Goal: Information Seeking & Learning: Find specific page/section

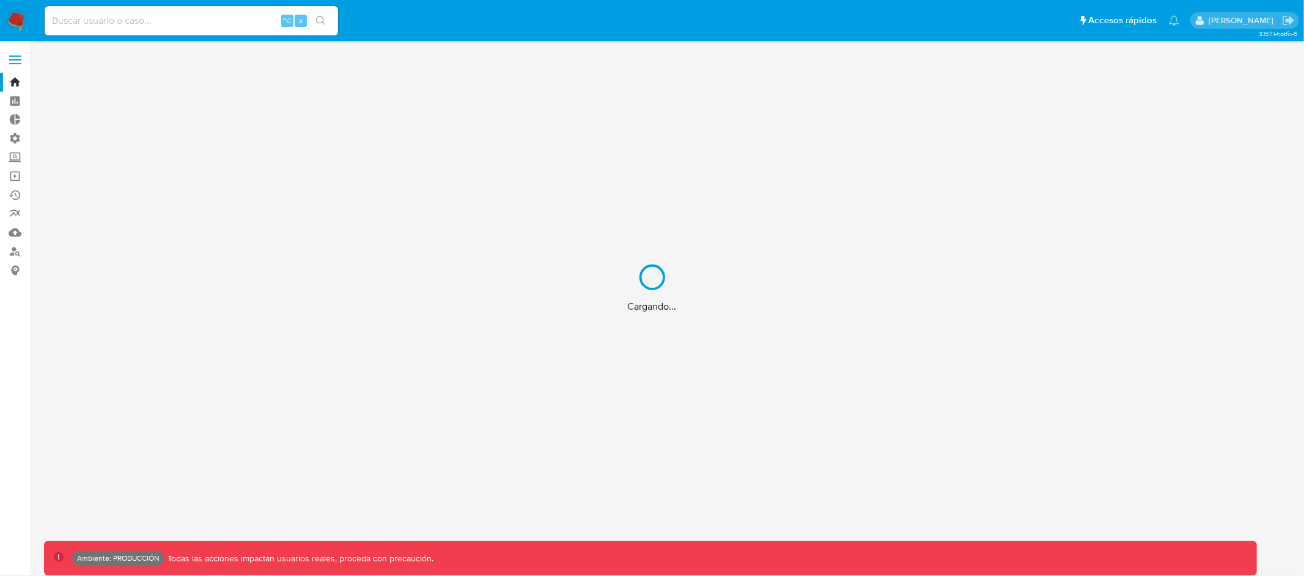
click at [13, 61] on div "Cargando..." at bounding box center [652, 288] width 1304 height 576
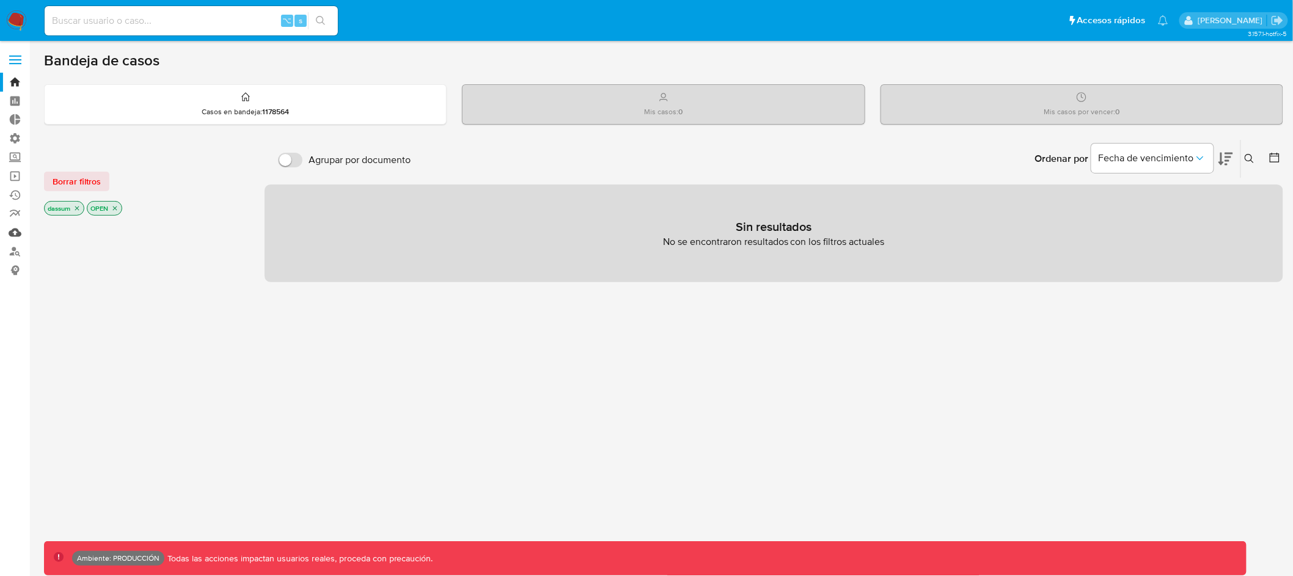
click at [15, 231] on link "Mulan" at bounding box center [72, 232] width 145 height 19
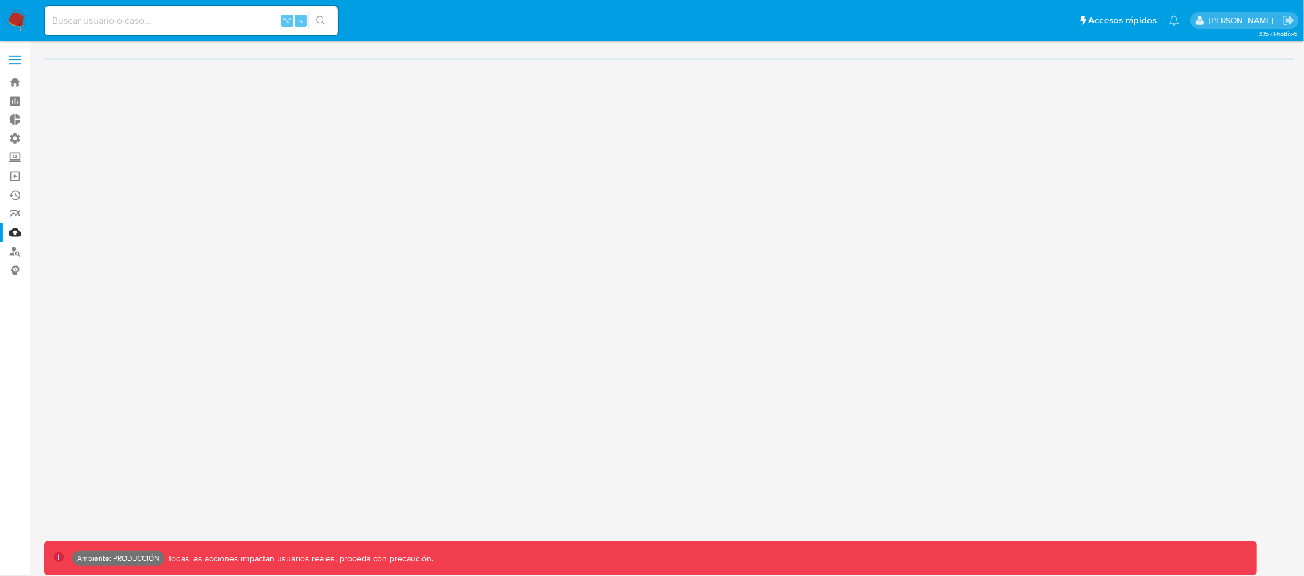
click at [21, 59] on label at bounding box center [15, 60] width 31 height 26
click at [0, 0] on input "checkbox" at bounding box center [0, 0] width 0 height 0
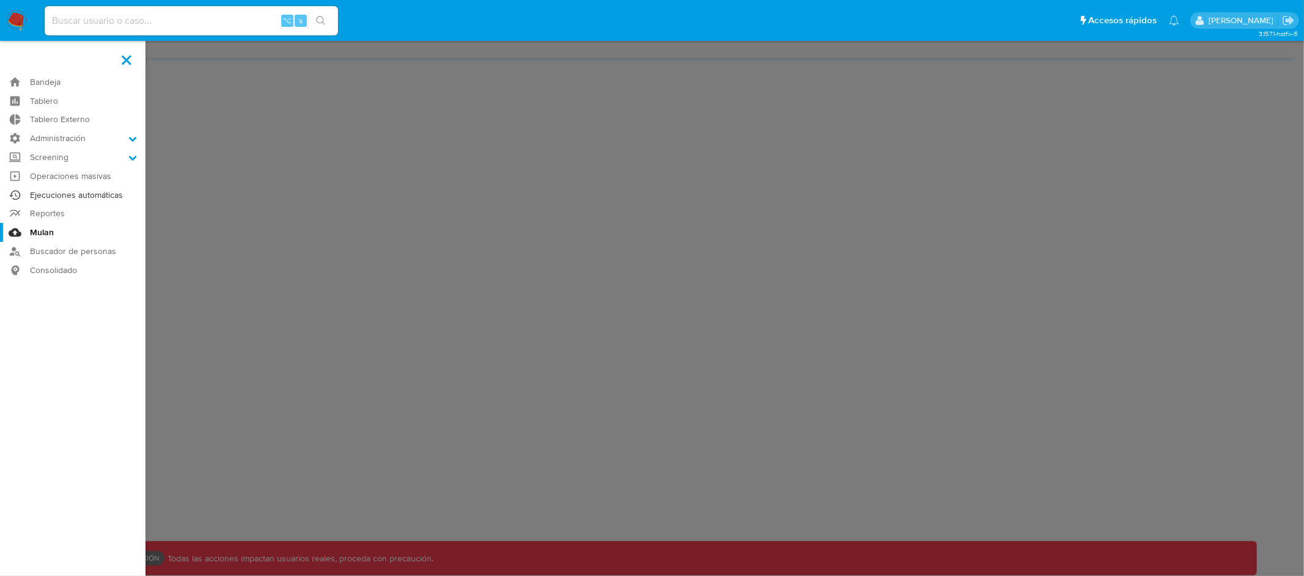
click at [95, 191] on link "Ejecuciones automáticas" at bounding box center [72, 195] width 145 height 19
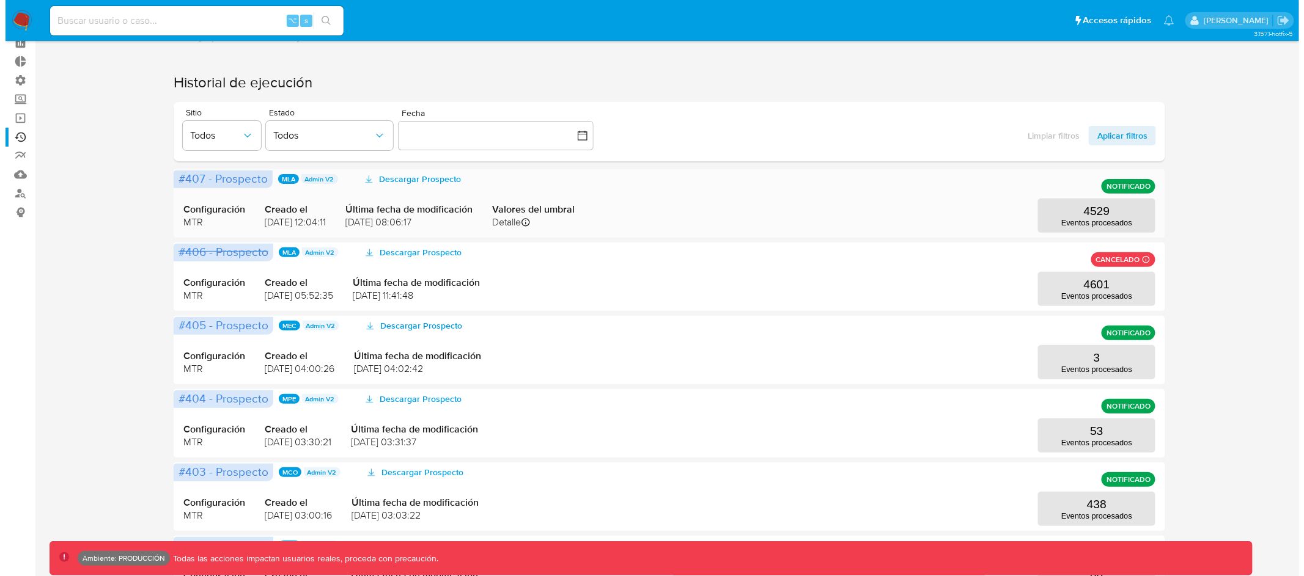
scroll to position [72, 0]
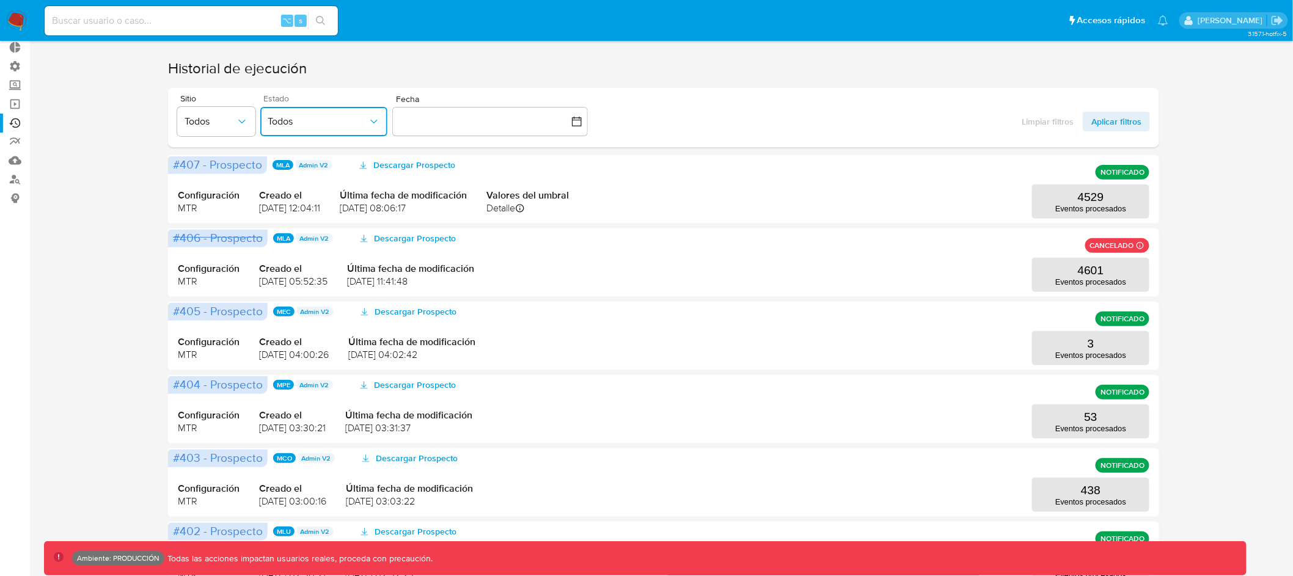
click at [307, 128] on button "Todos" at bounding box center [323, 121] width 127 height 29
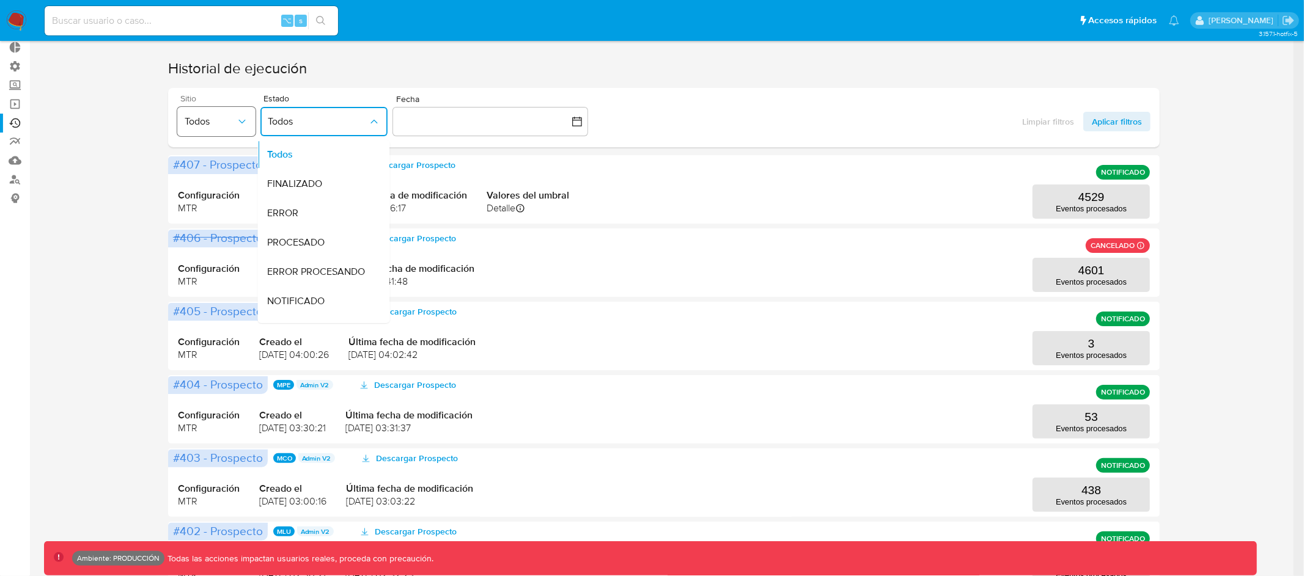
click at [250, 122] on button "Todos" at bounding box center [216, 121] width 78 height 29
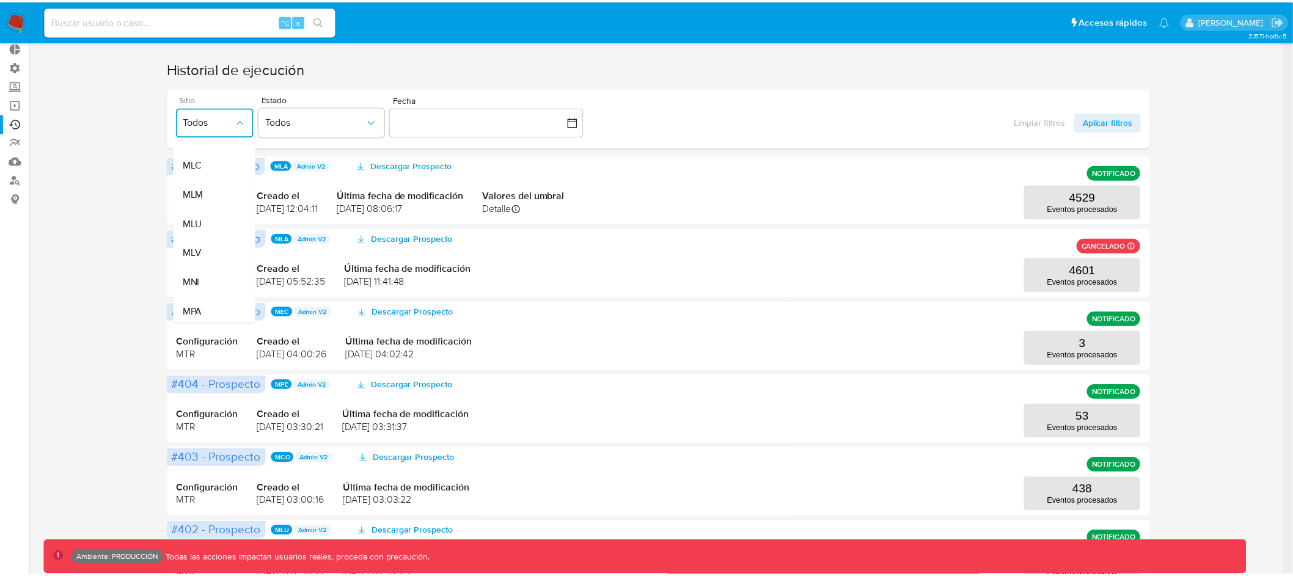
scroll to position [327, 0]
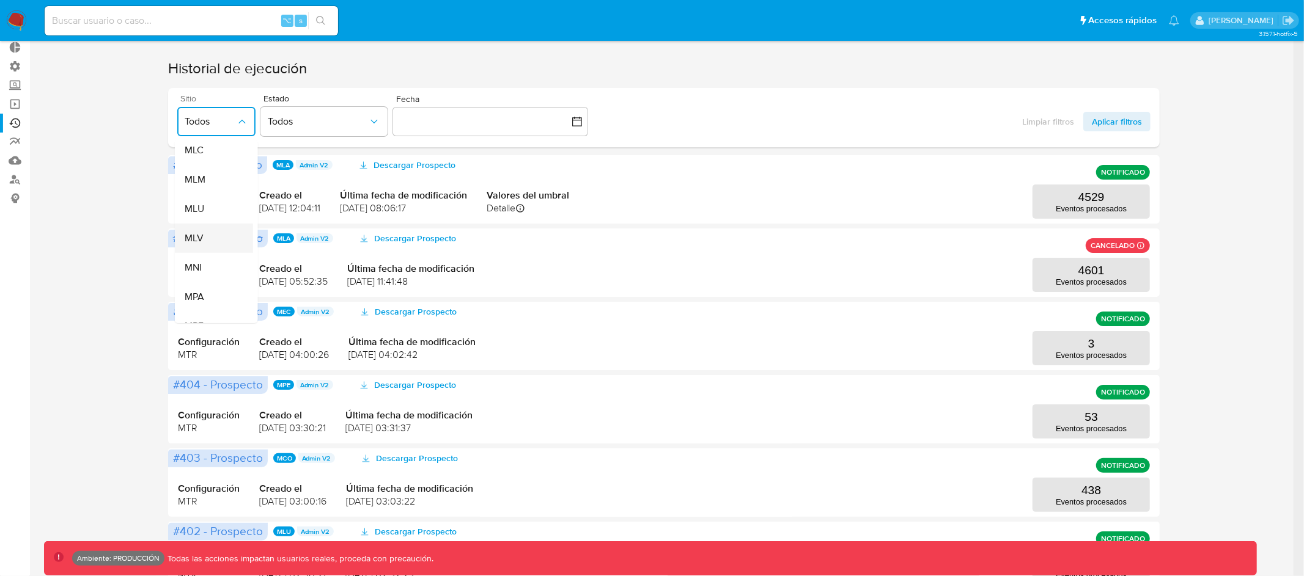
click at [218, 233] on div "MLV" at bounding box center [209, 238] width 51 height 29
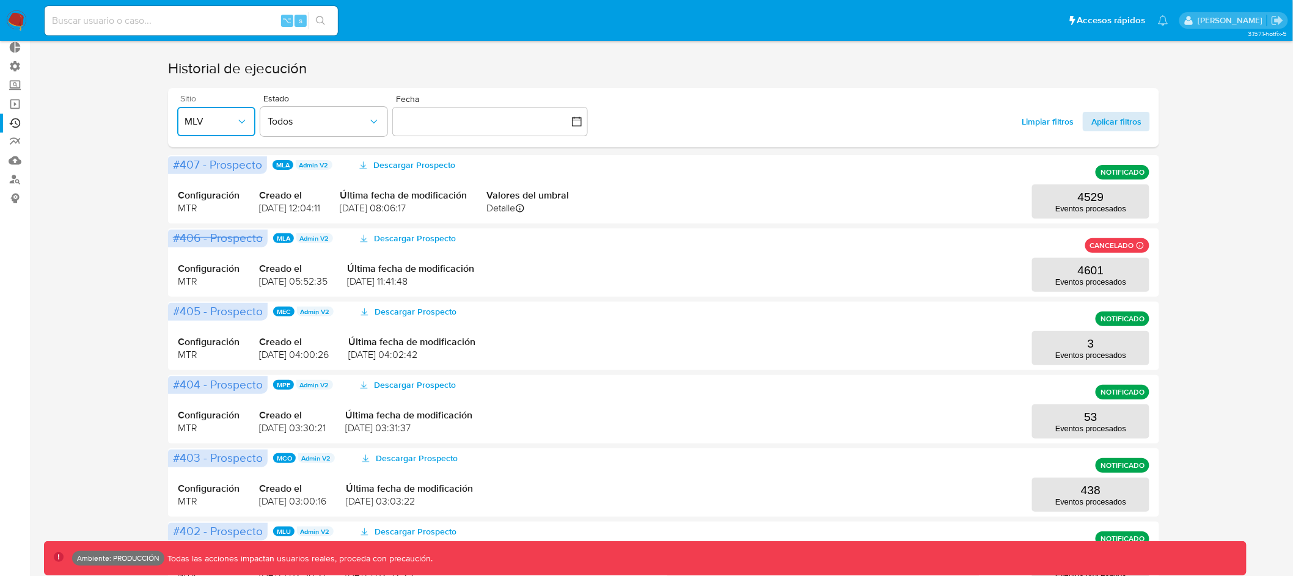
click at [1121, 123] on span "Aplicar filtros" at bounding box center [1117, 122] width 50 height 20
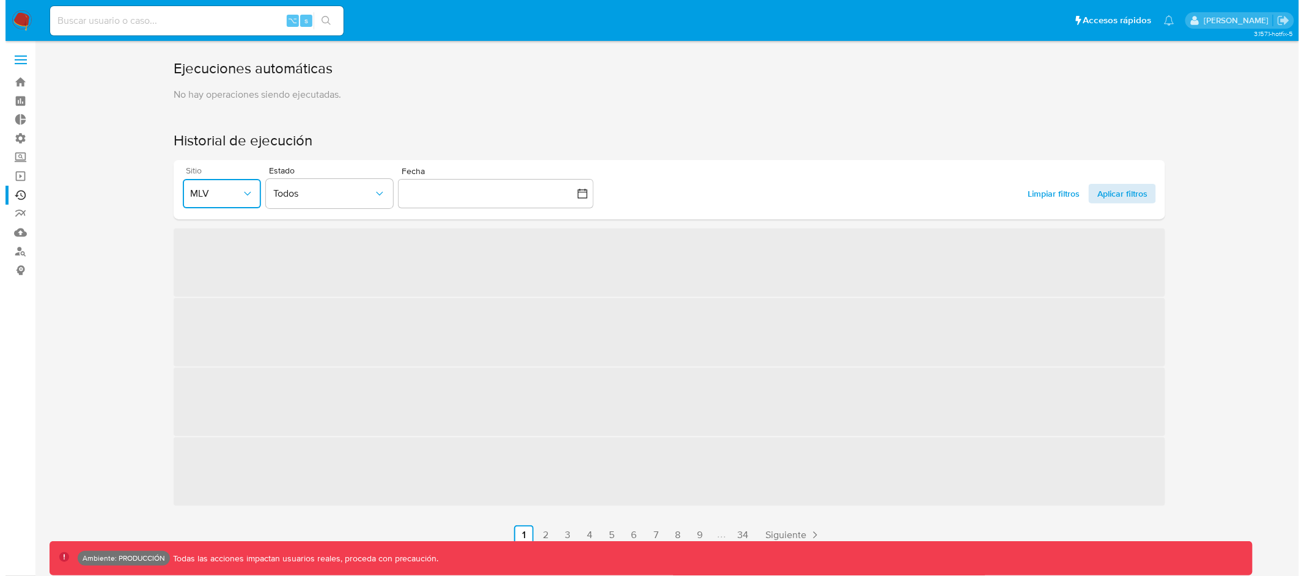
scroll to position [0, 0]
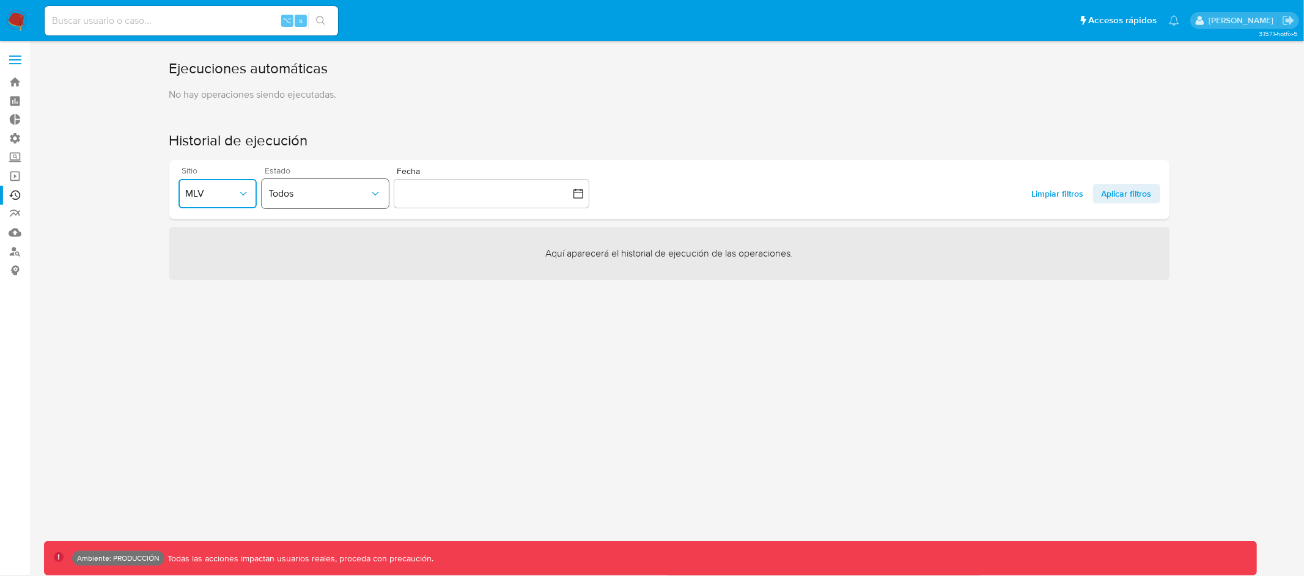
click at [349, 199] on span "Todos" at bounding box center [319, 194] width 100 height 12
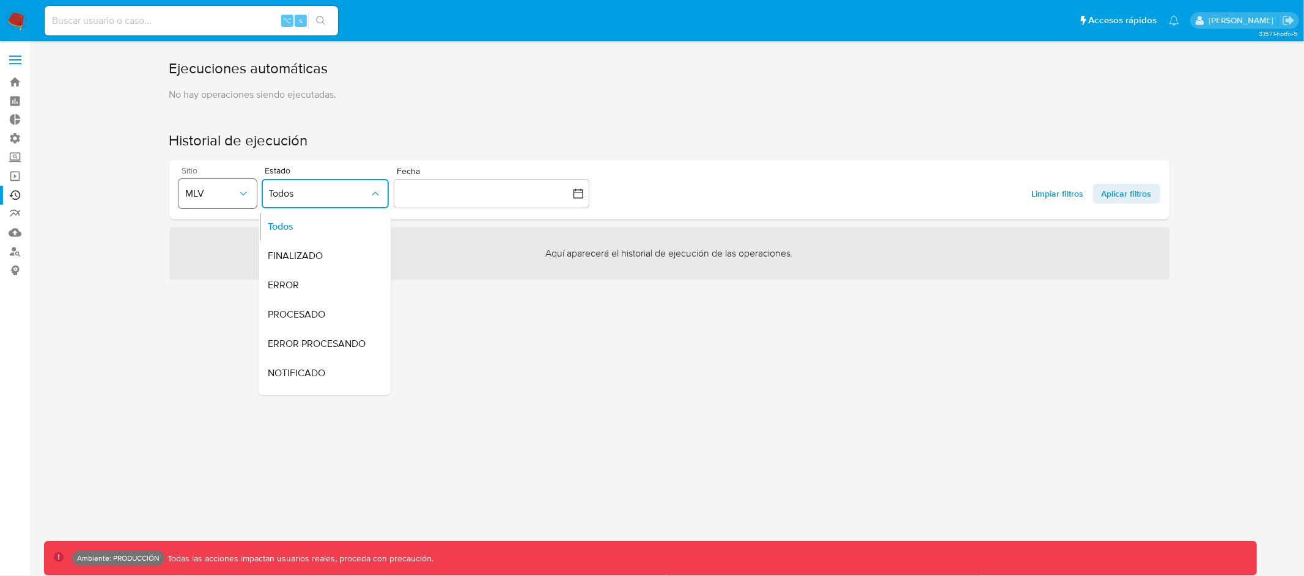
click at [239, 198] on icon "button" at bounding box center [243, 194] width 12 height 12
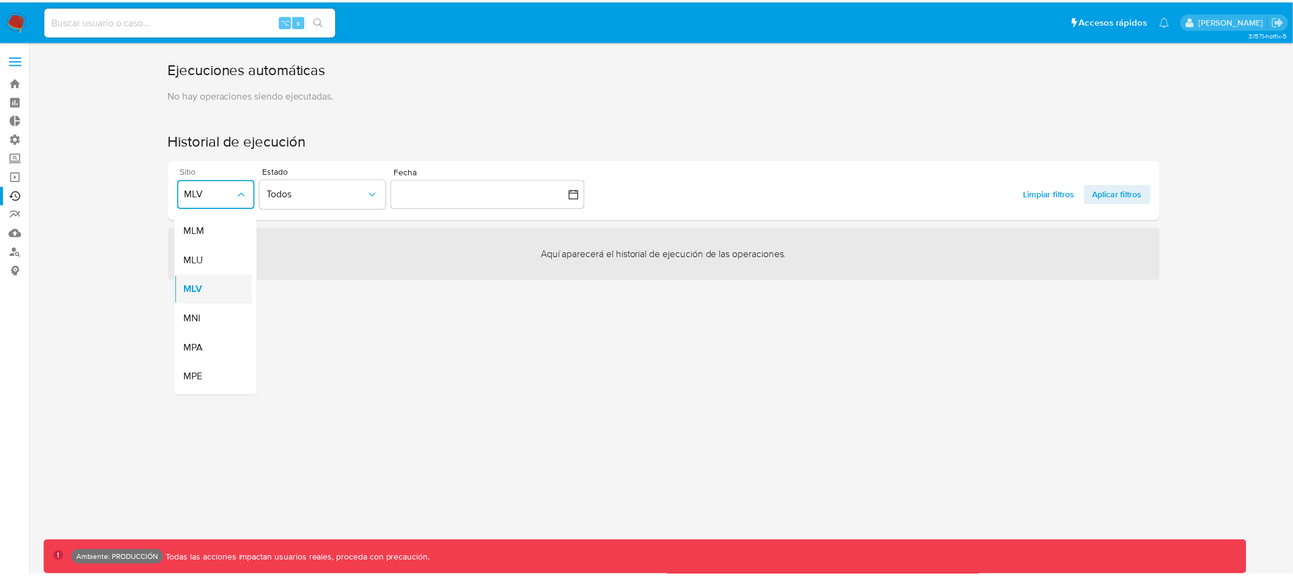
scroll to position [358, 0]
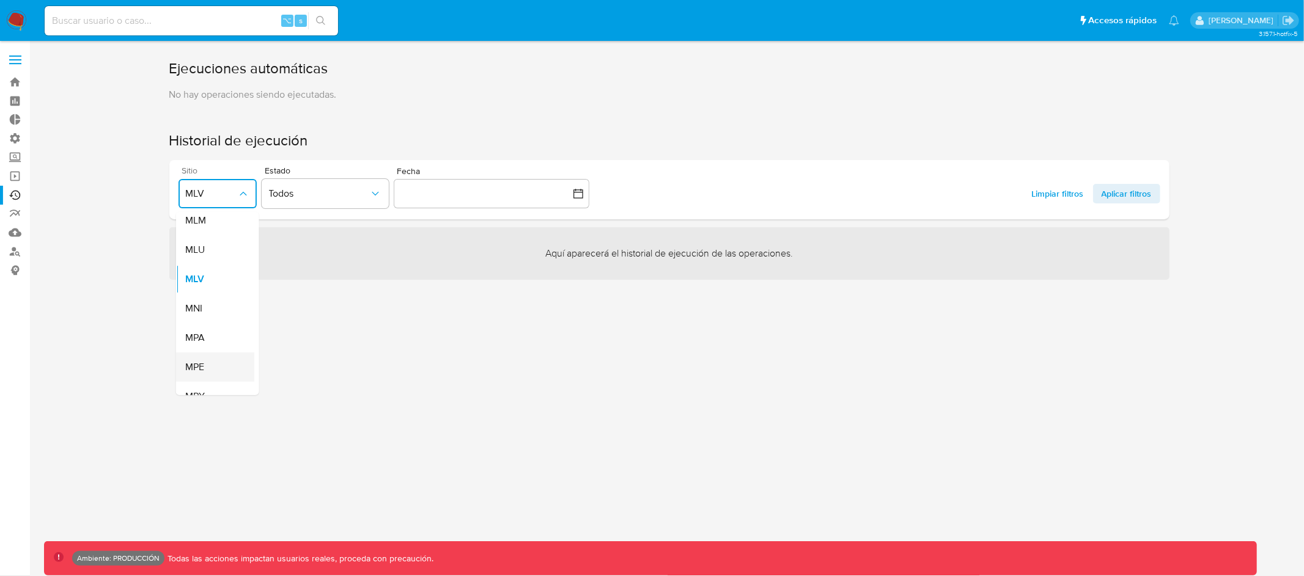
click at [215, 361] on div "MPE" at bounding box center [210, 367] width 51 height 29
click at [1110, 193] on span "Aplicar filtros" at bounding box center [1127, 194] width 50 height 20
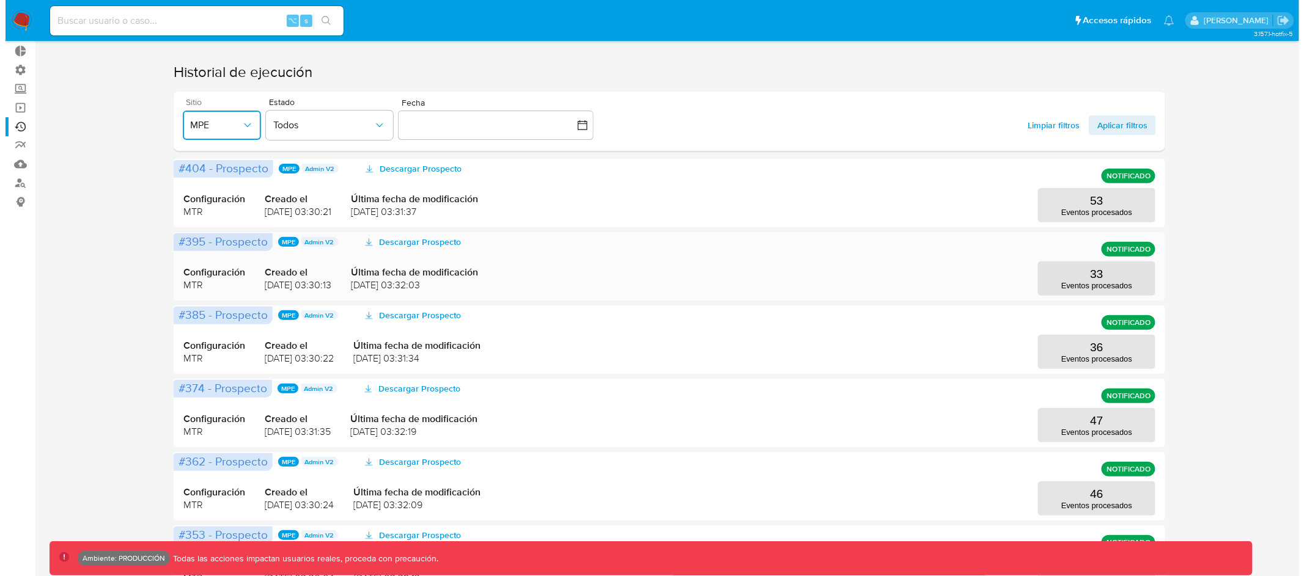
scroll to position [0, 0]
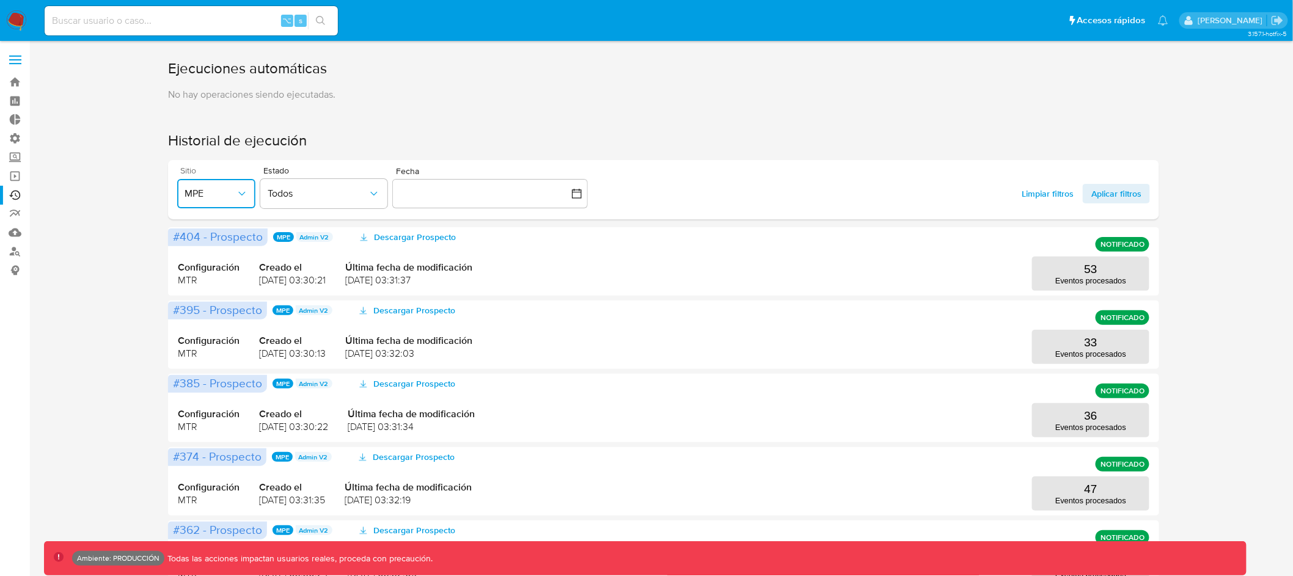
click at [232, 186] on button "MPE" at bounding box center [216, 193] width 78 height 29
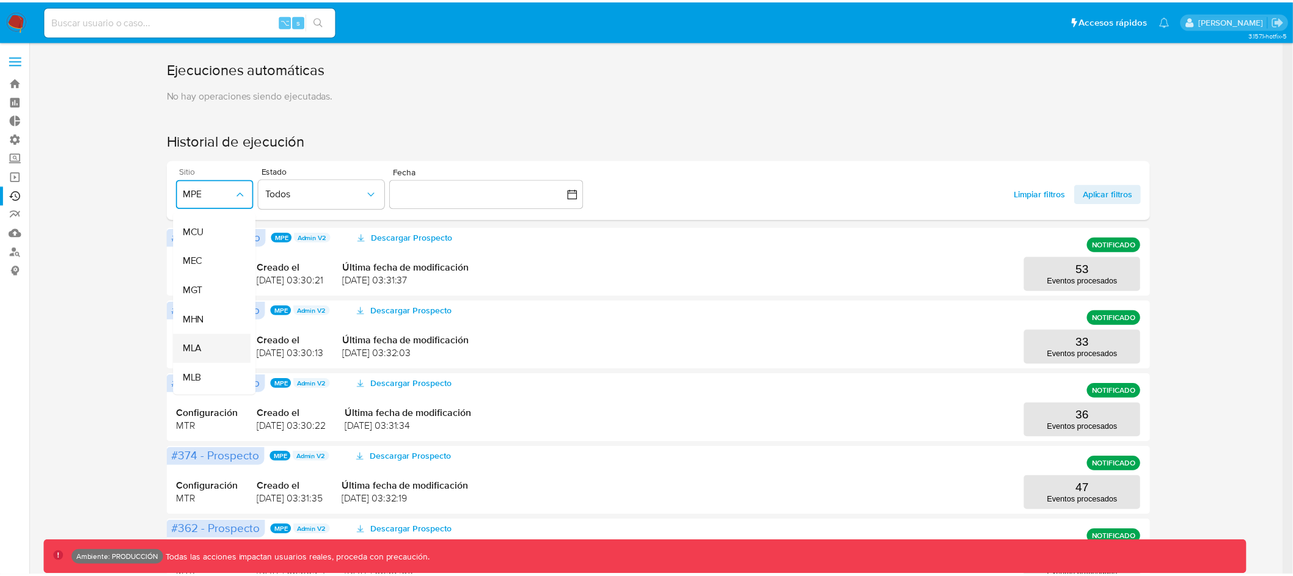
scroll to position [84, 0]
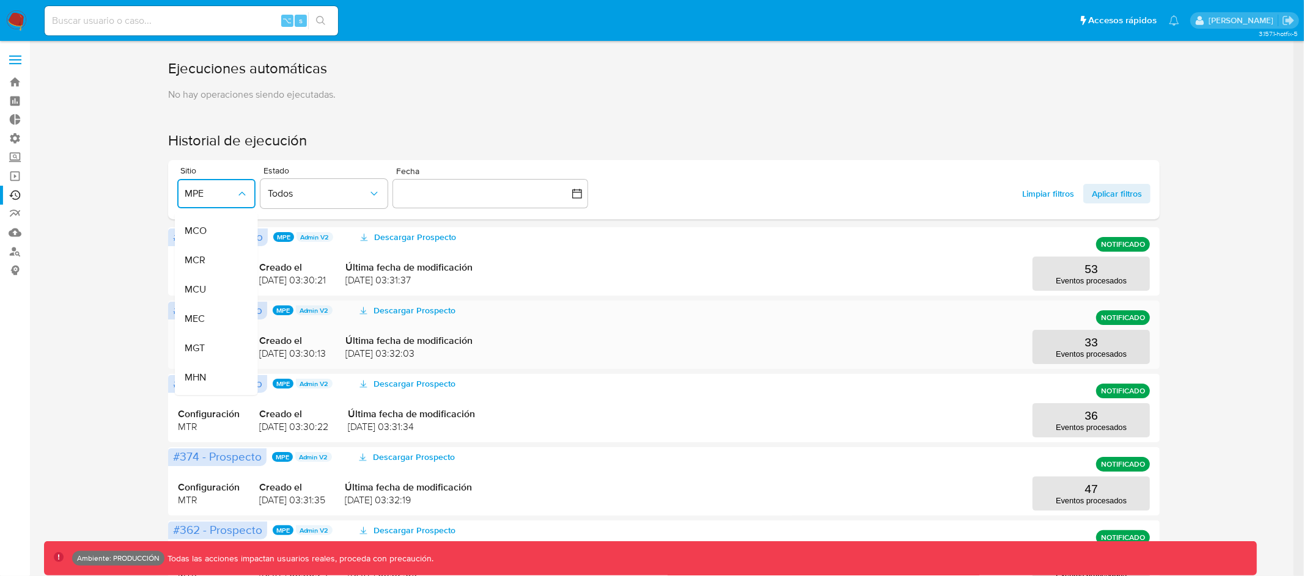
click at [210, 316] on div "MEC" at bounding box center [209, 318] width 51 height 29
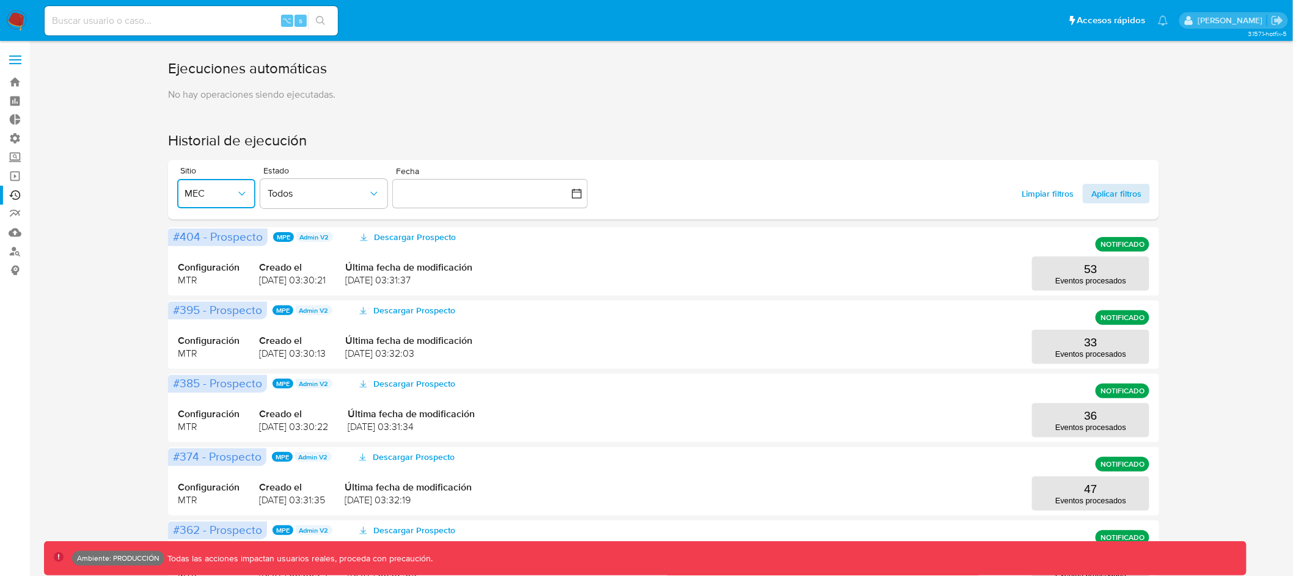
click at [1120, 195] on span "Aplicar filtros" at bounding box center [1117, 194] width 50 height 20
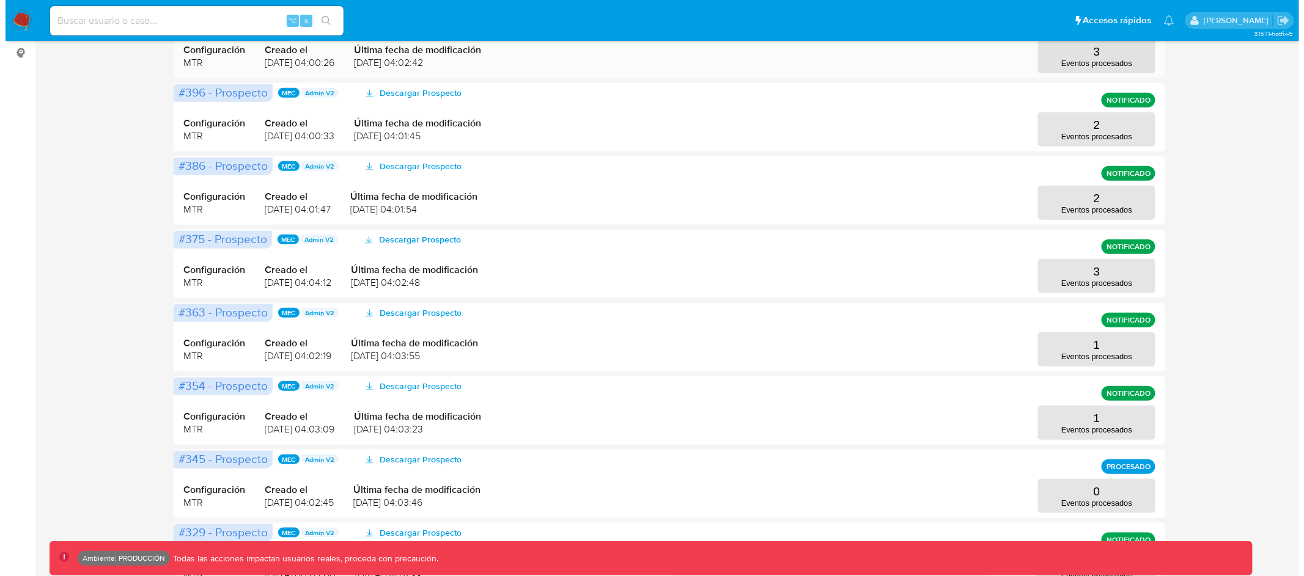
scroll to position [0, 0]
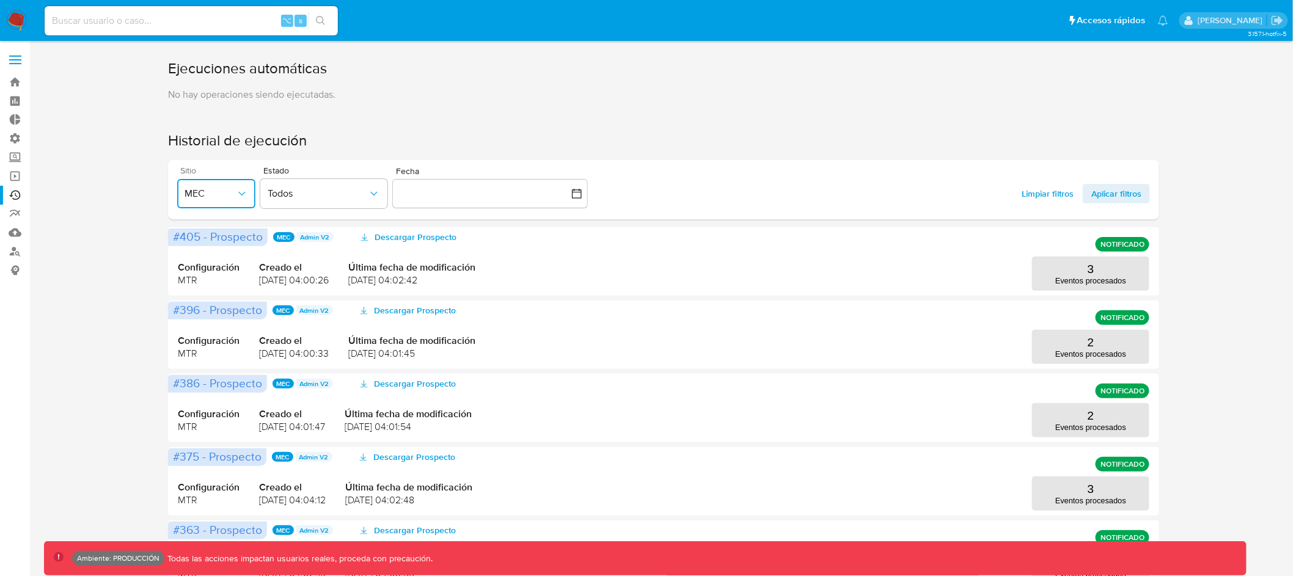
click at [249, 199] on button "MEC" at bounding box center [216, 193] width 78 height 29
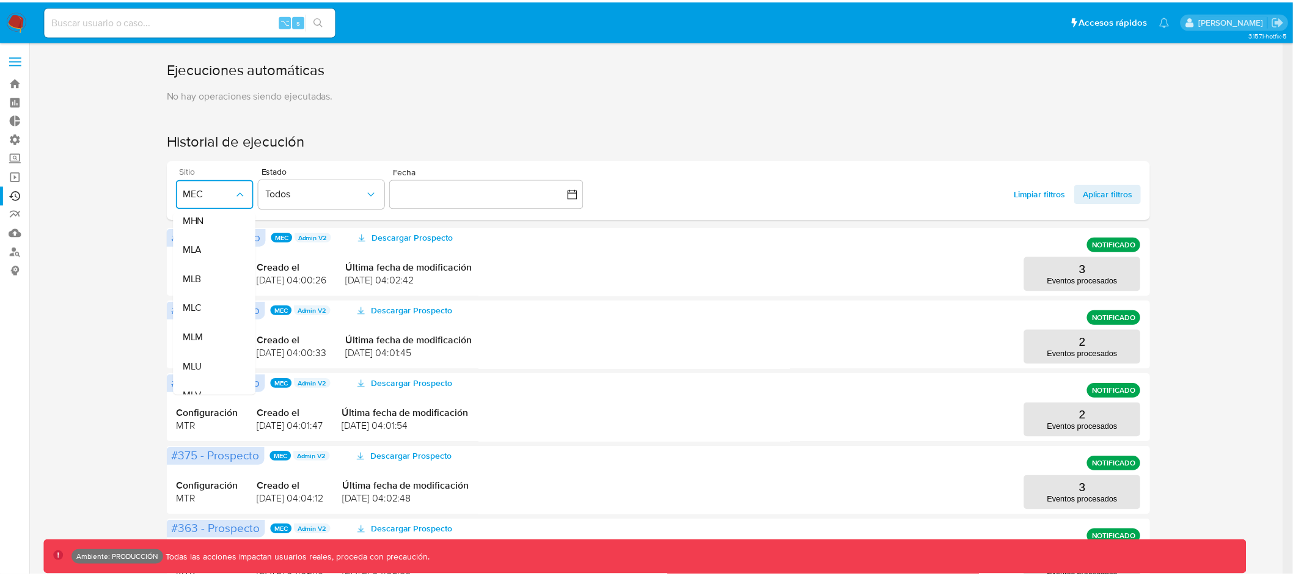
scroll to position [388, 0]
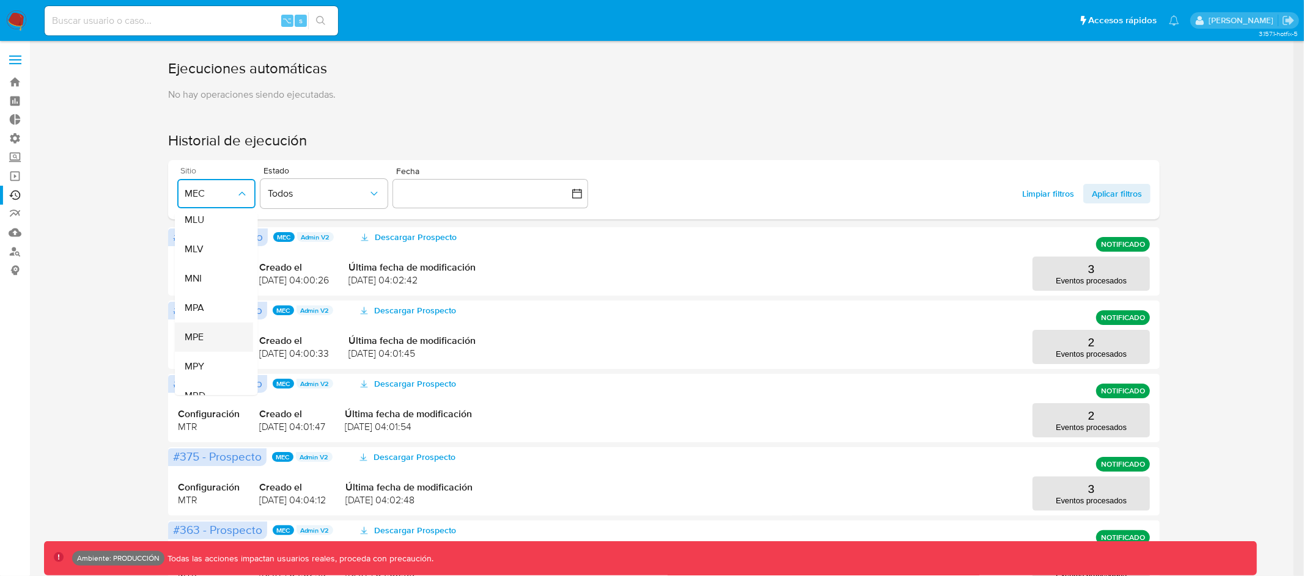
click at [220, 333] on div "MPE" at bounding box center [209, 337] width 51 height 29
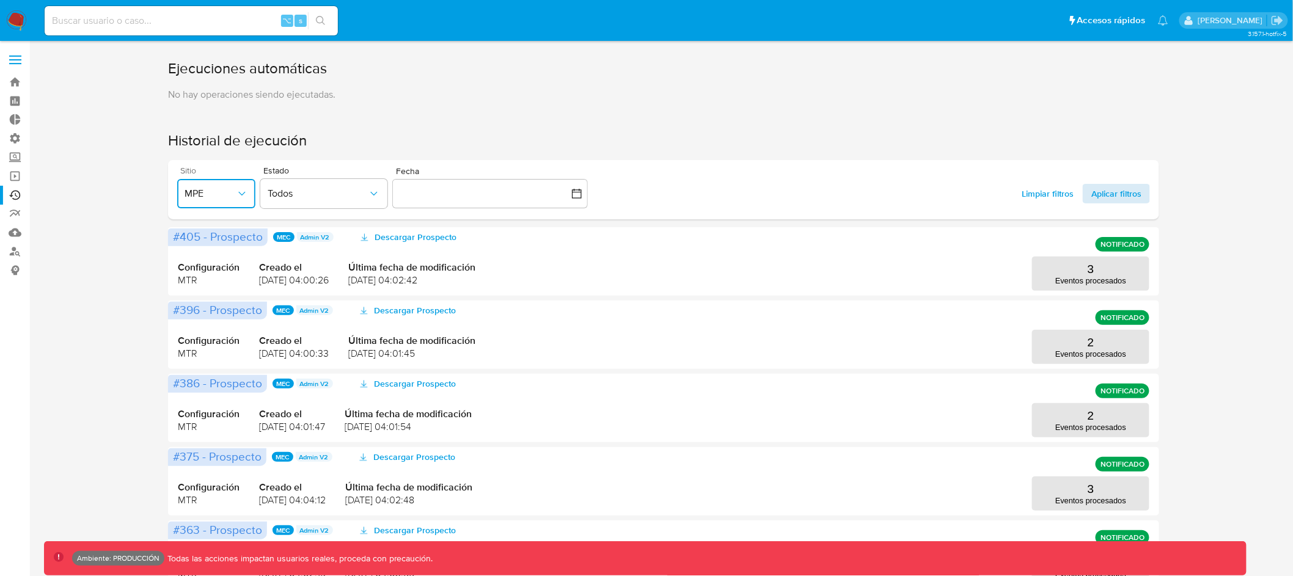
click at [1132, 200] on span "Aplicar filtros" at bounding box center [1117, 194] width 50 height 20
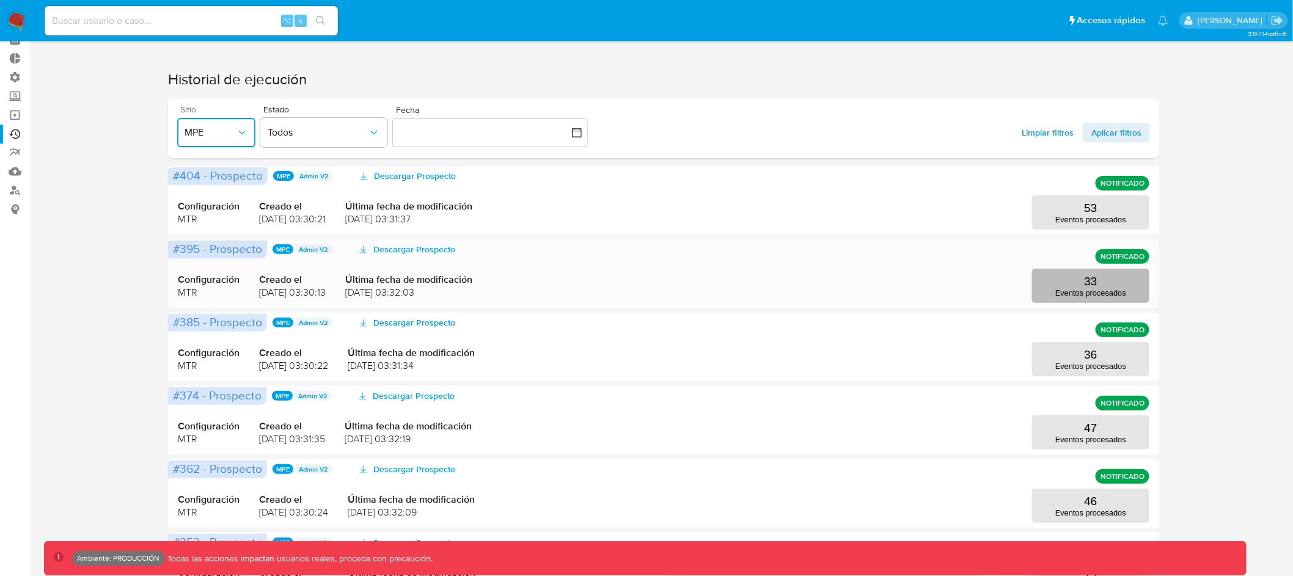
scroll to position [73, 0]
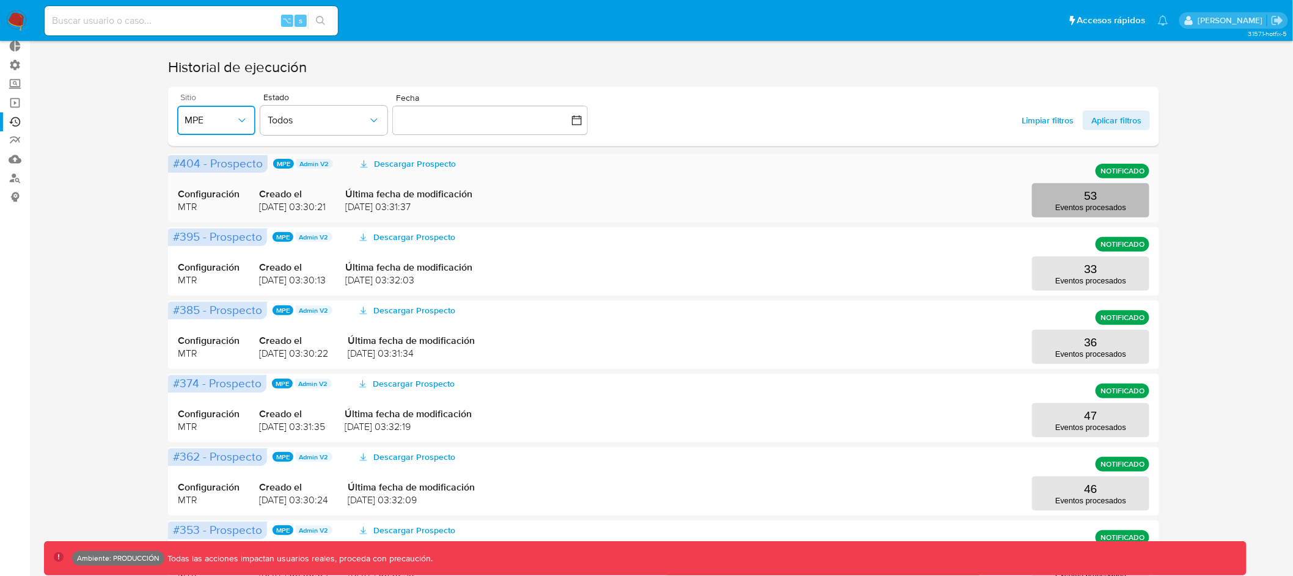
click at [1100, 204] on p "Eventos procesados" at bounding box center [1091, 207] width 71 height 9
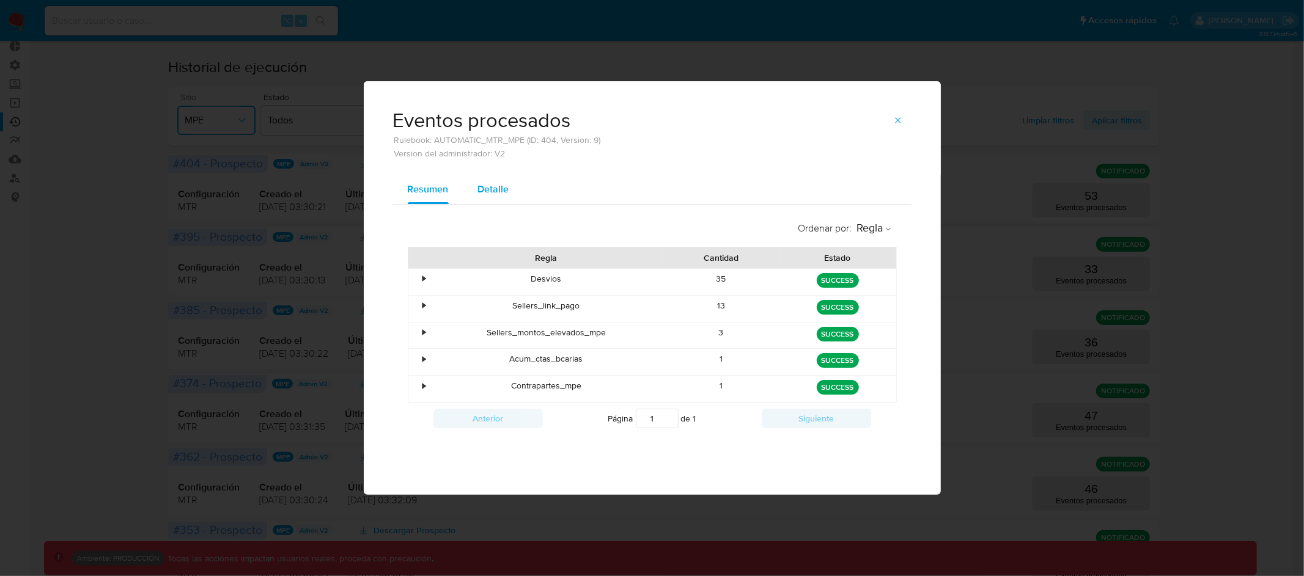
click at [493, 187] on span "Detalle" at bounding box center [493, 189] width 31 height 14
select select "10"
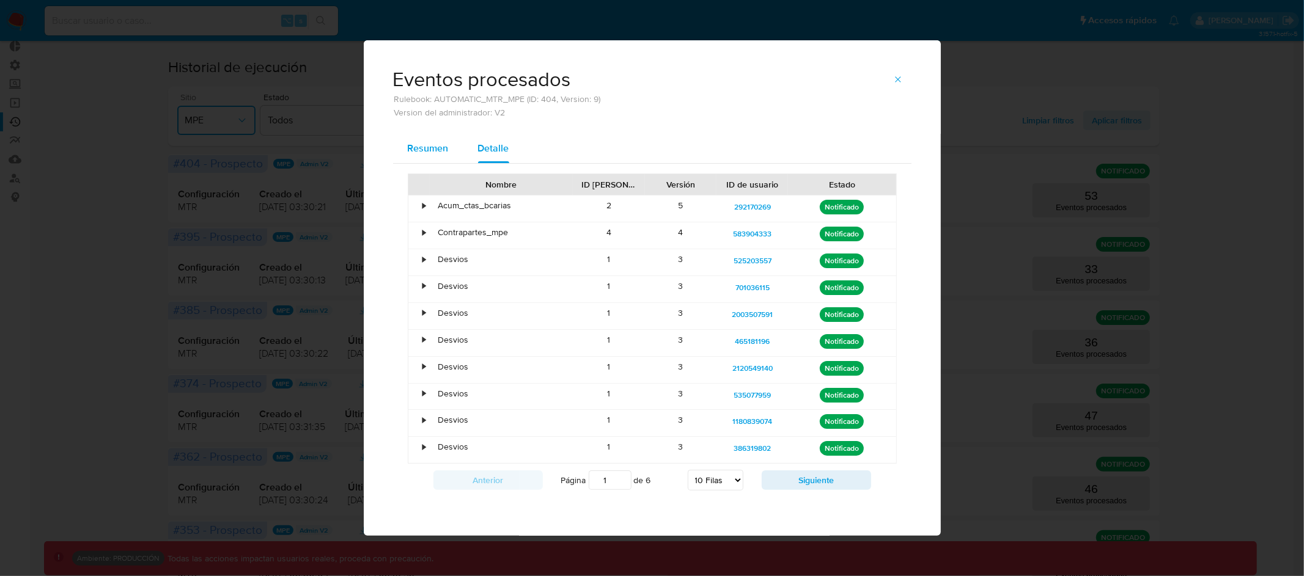
click at [434, 155] on span "Resumen" at bounding box center [428, 148] width 41 height 14
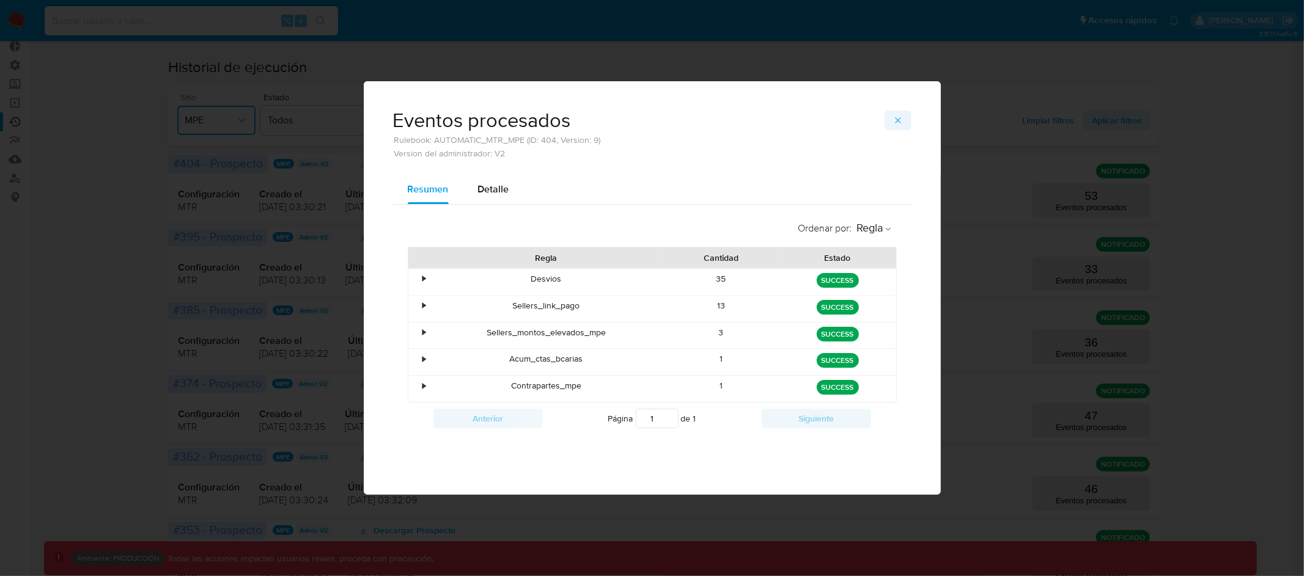
click at [902, 120] on icon "button" at bounding box center [898, 121] width 10 height 10
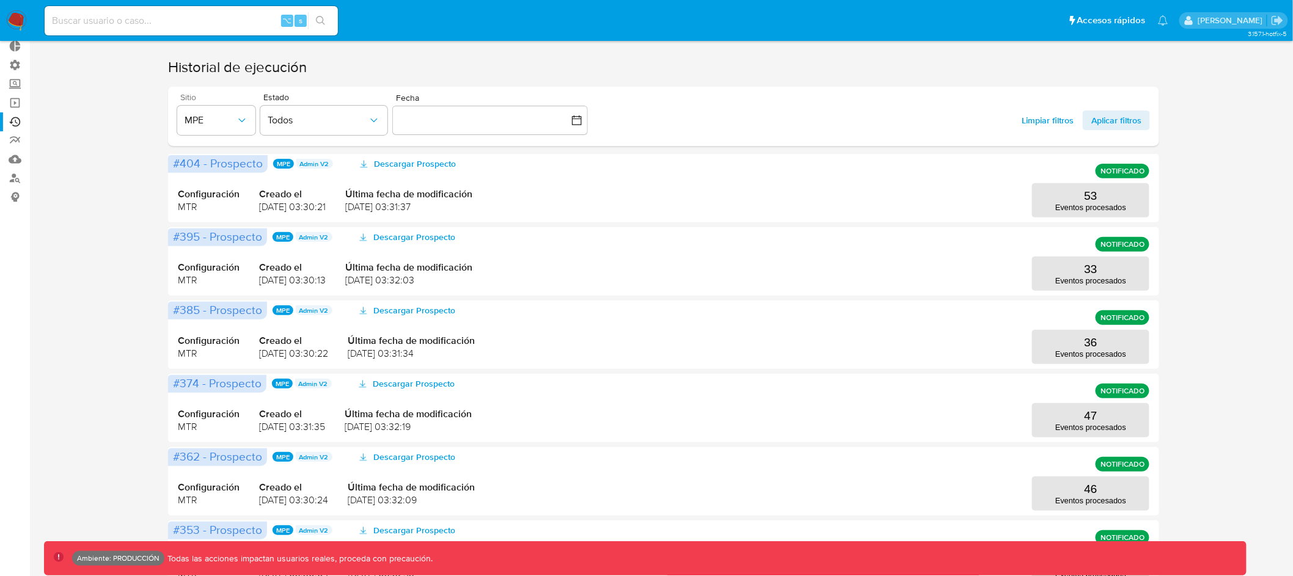
click at [884, 87] on div "Sitio MPE Estado Todos Fecha inputDatePicker Limpiar filtros Aplicar filtros" at bounding box center [663, 116] width 991 height 59
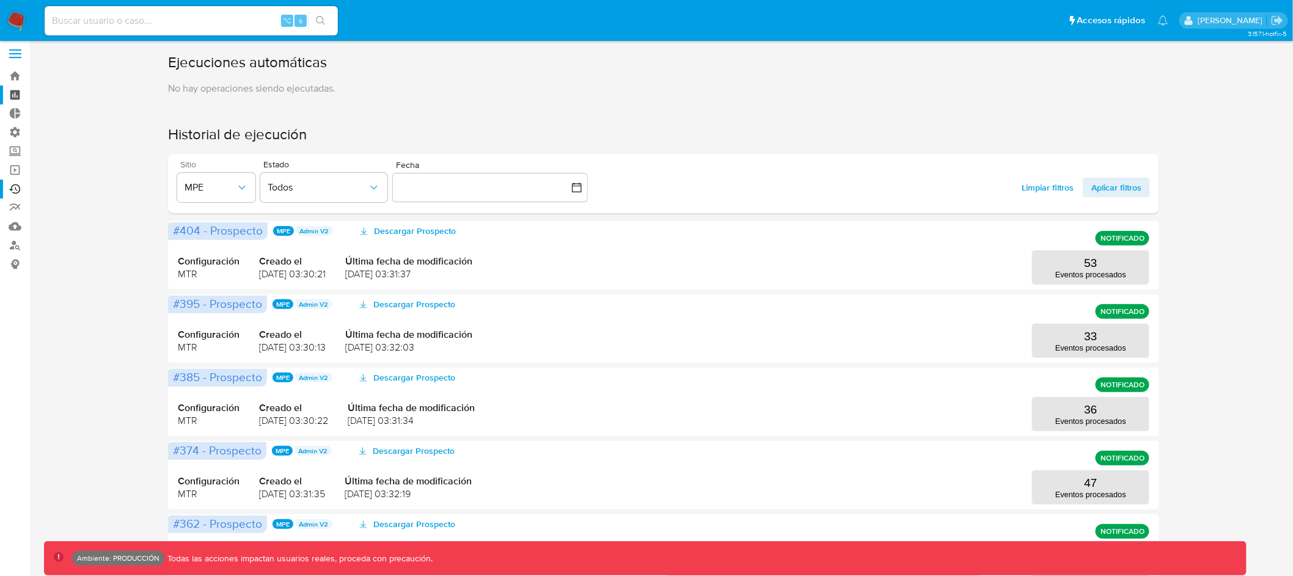
scroll to position [0, 0]
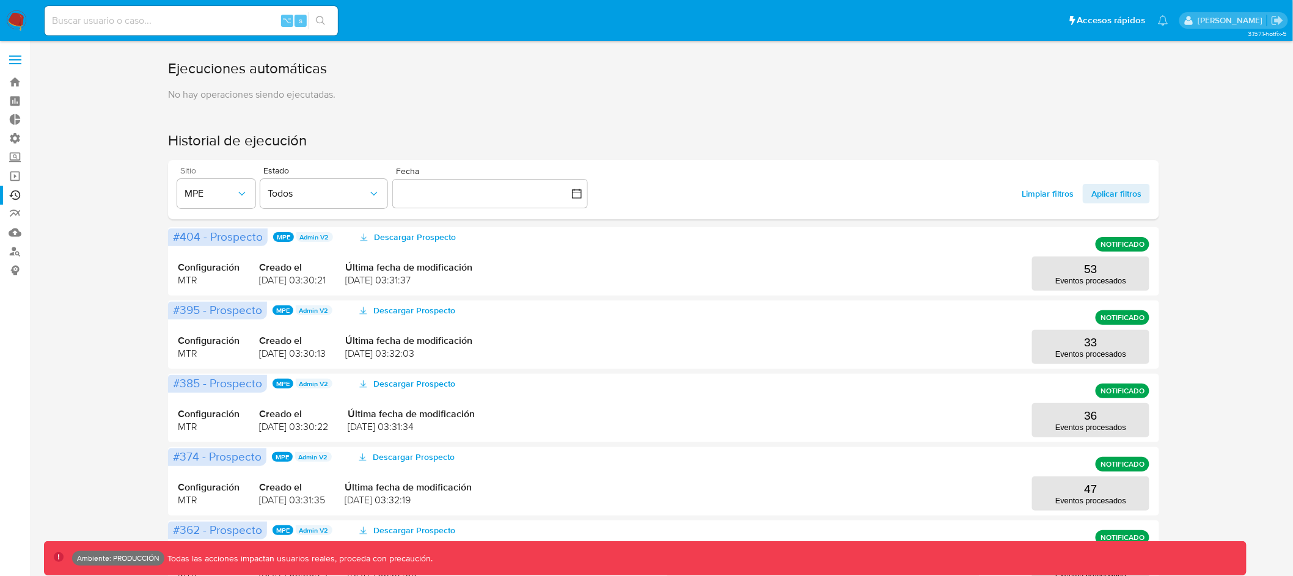
click at [18, 60] on label at bounding box center [15, 60] width 31 height 26
click at [0, 0] on input "checkbox" at bounding box center [0, 0] width 0 height 0
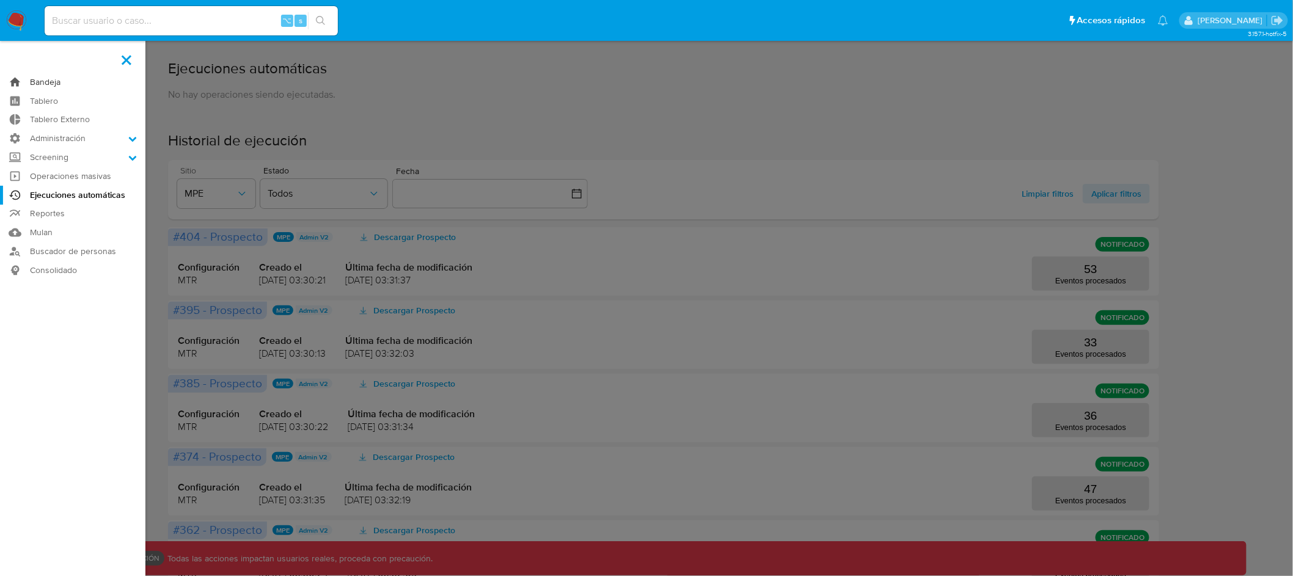
click at [37, 83] on link "Bandeja" at bounding box center [72, 82] width 145 height 19
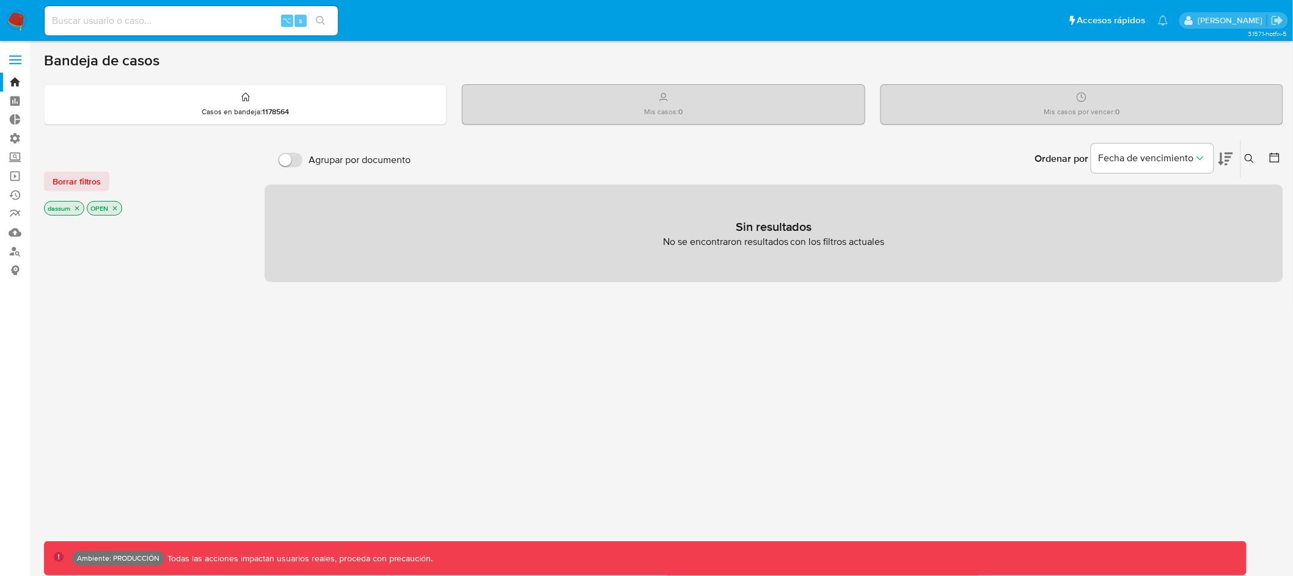
click at [79, 203] on p "dassum" at bounding box center [64, 208] width 39 height 13
click at [78, 206] on icon "close-filter" at bounding box center [76, 208] width 7 height 7
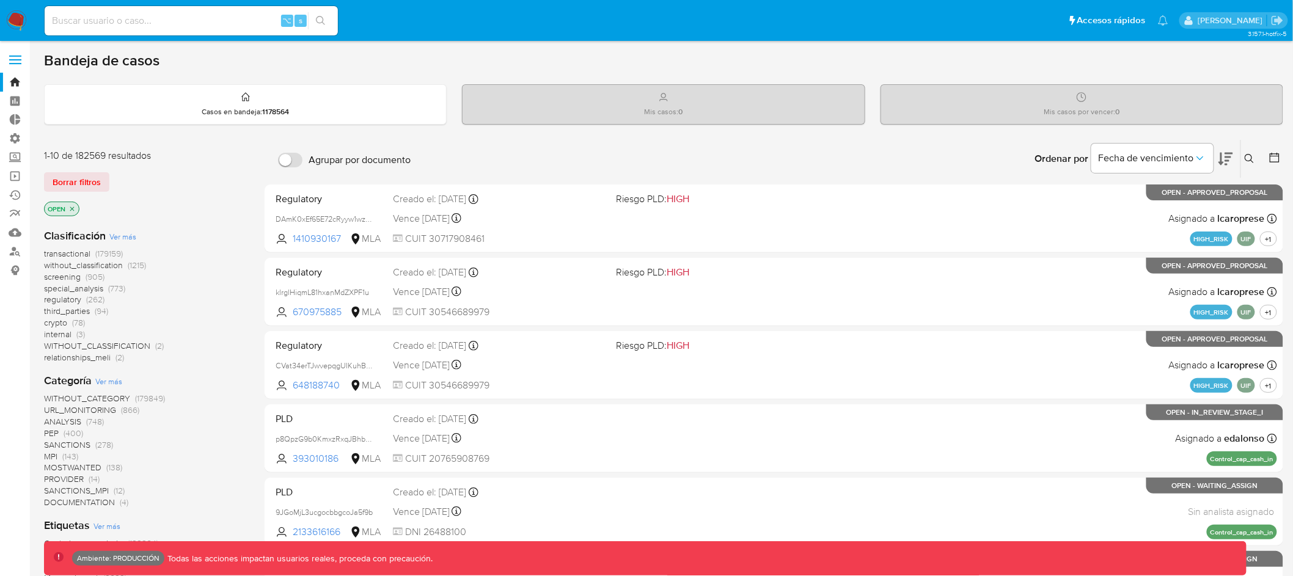
click at [73, 207] on icon "close-filter" at bounding box center [72, 209] width 4 height 4
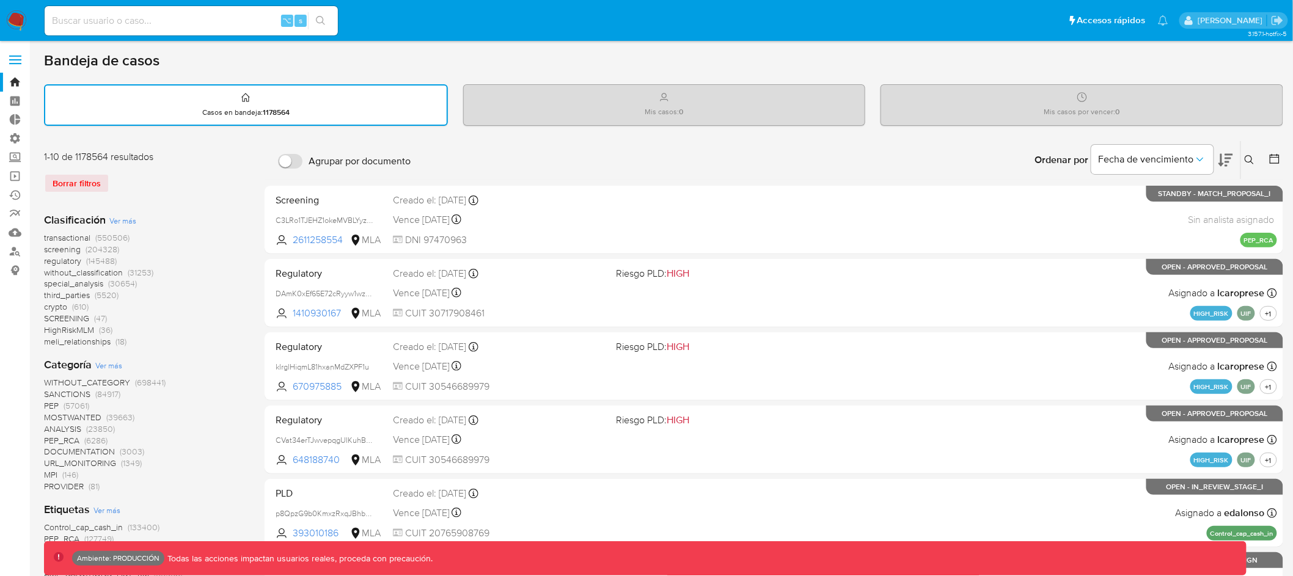
click at [75, 233] on span "transactional" at bounding box center [67, 238] width 46 height 12
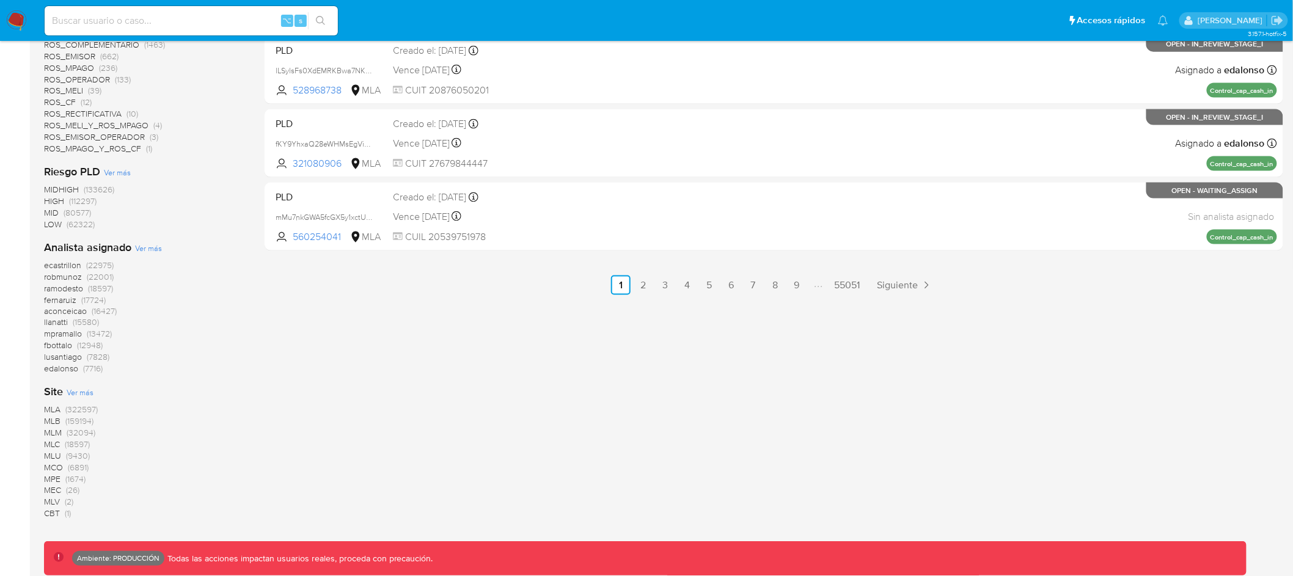
scroll to position [671, 0]
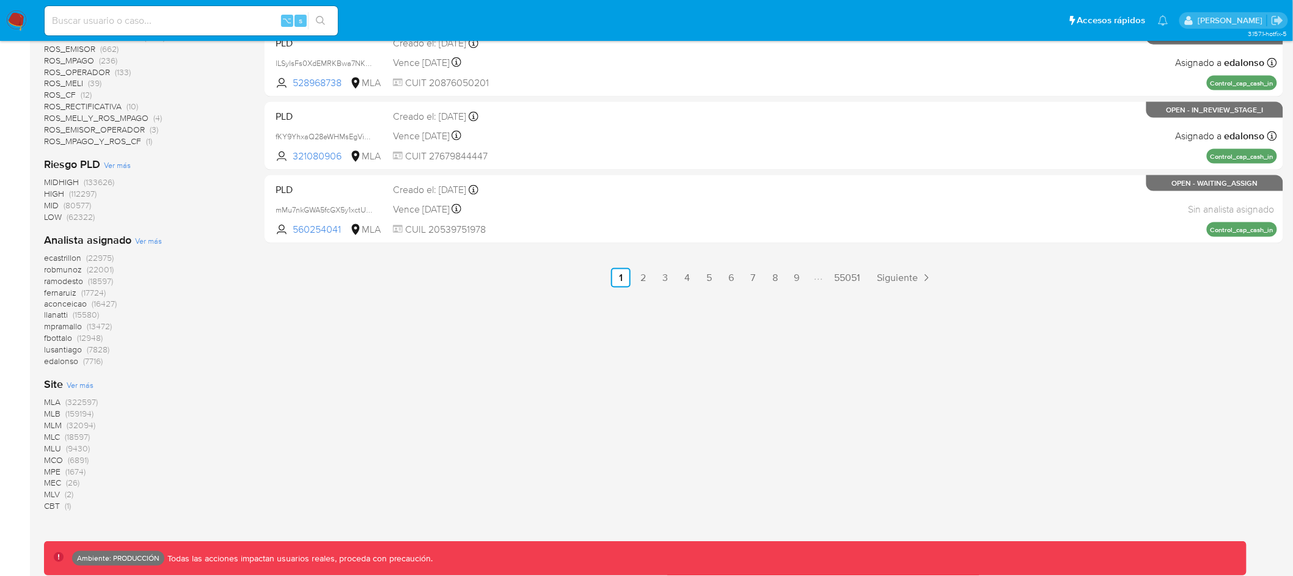
click at [53, 471] on span "MPE" at bounding box center [52, 472] width 17 height 12
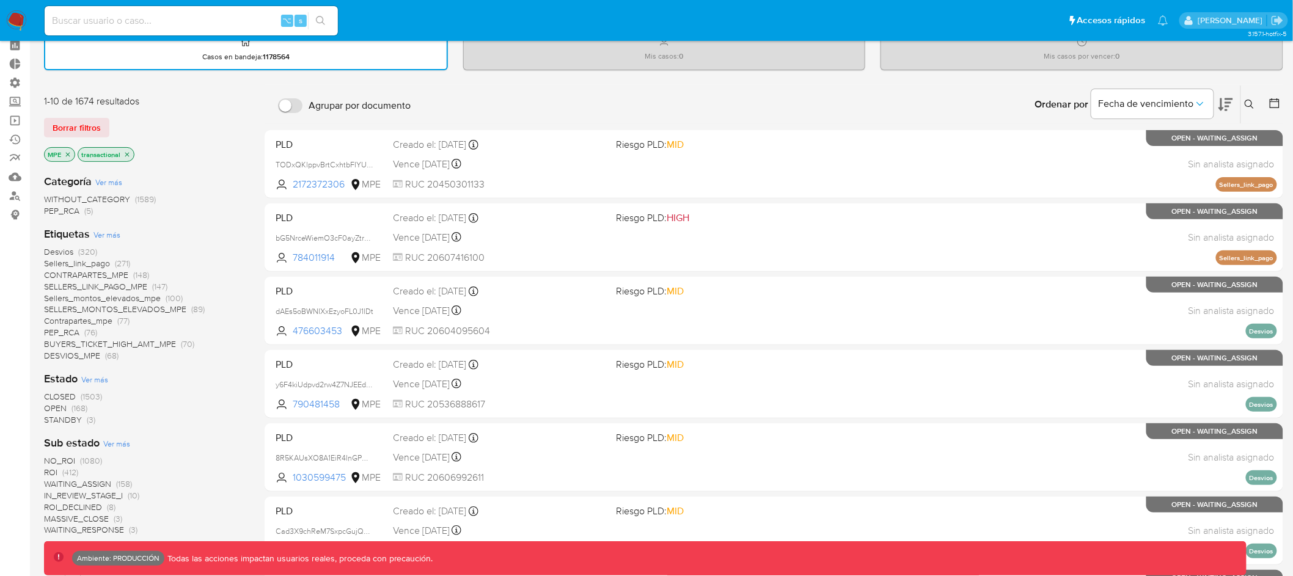
scroll to position [69, 0]
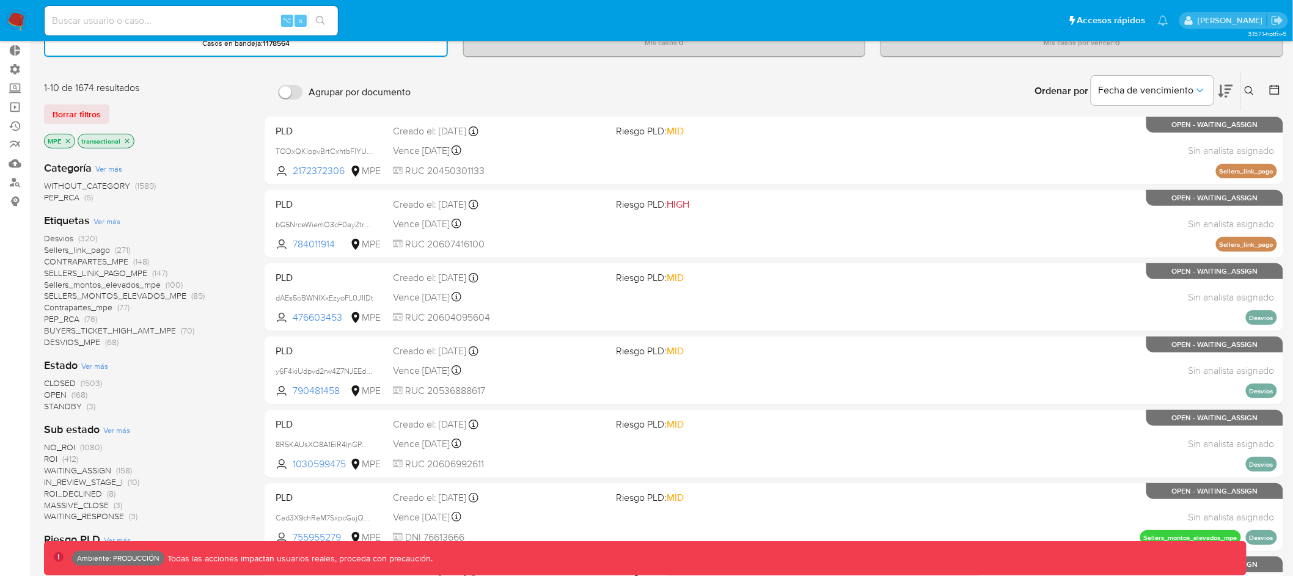
click at [66, 381] on span "CLOSED" at bounding box center [60, 383] width 32 height 12
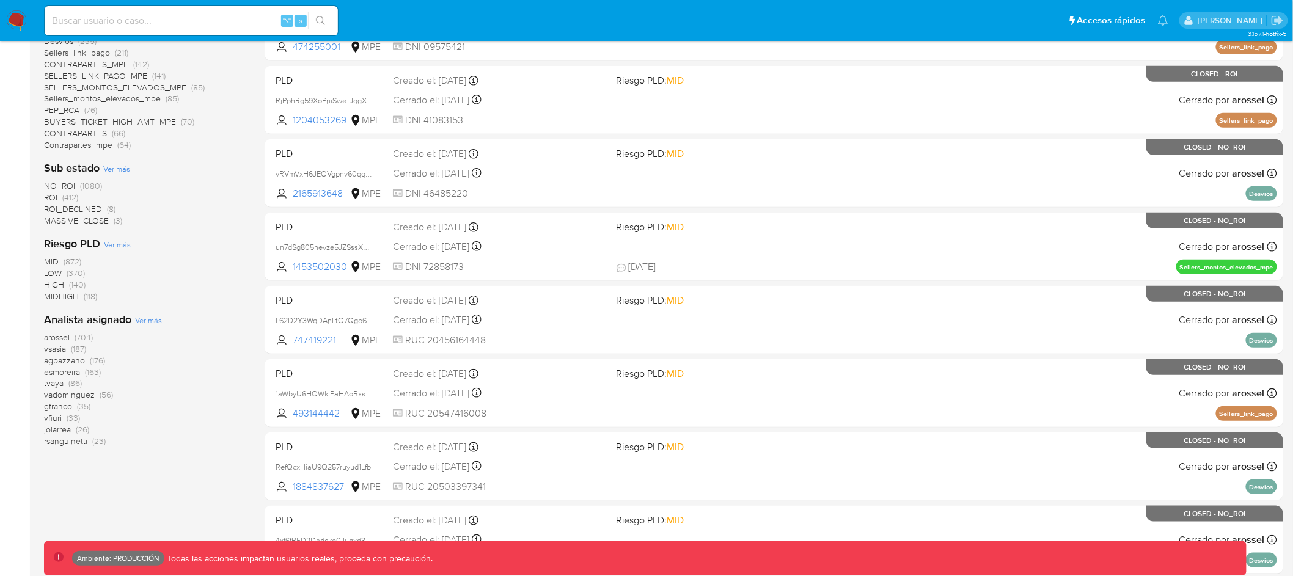
scroll to position [249, 0]
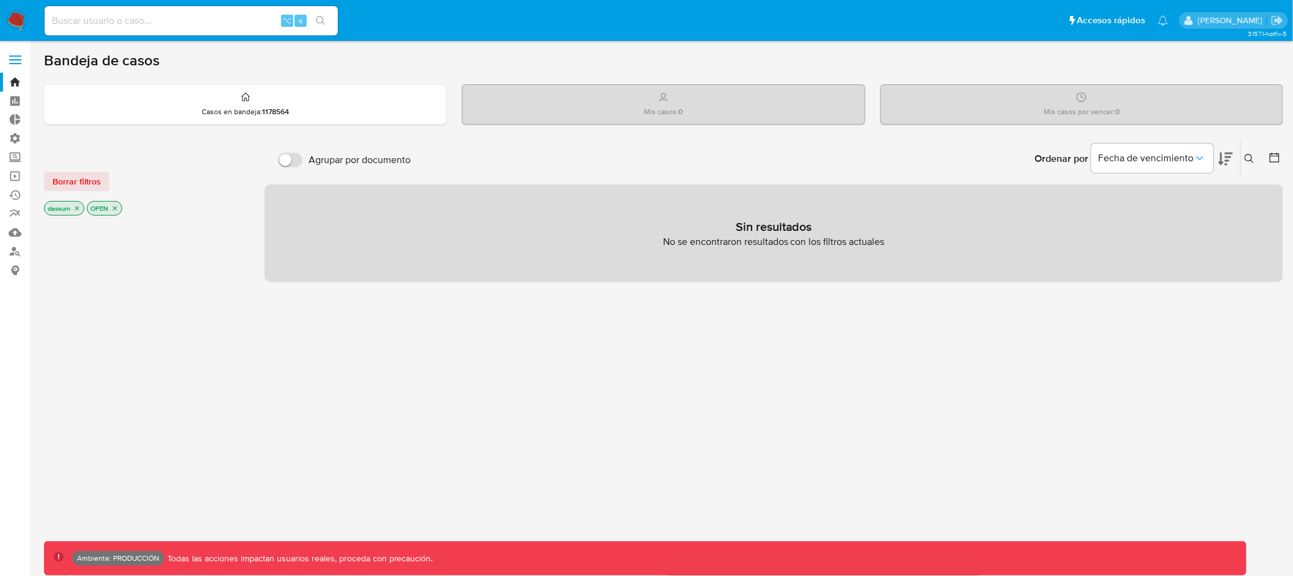
click at [79, 210] on icon "close-filter" at bounding box center [76, 208] width 7 height 7
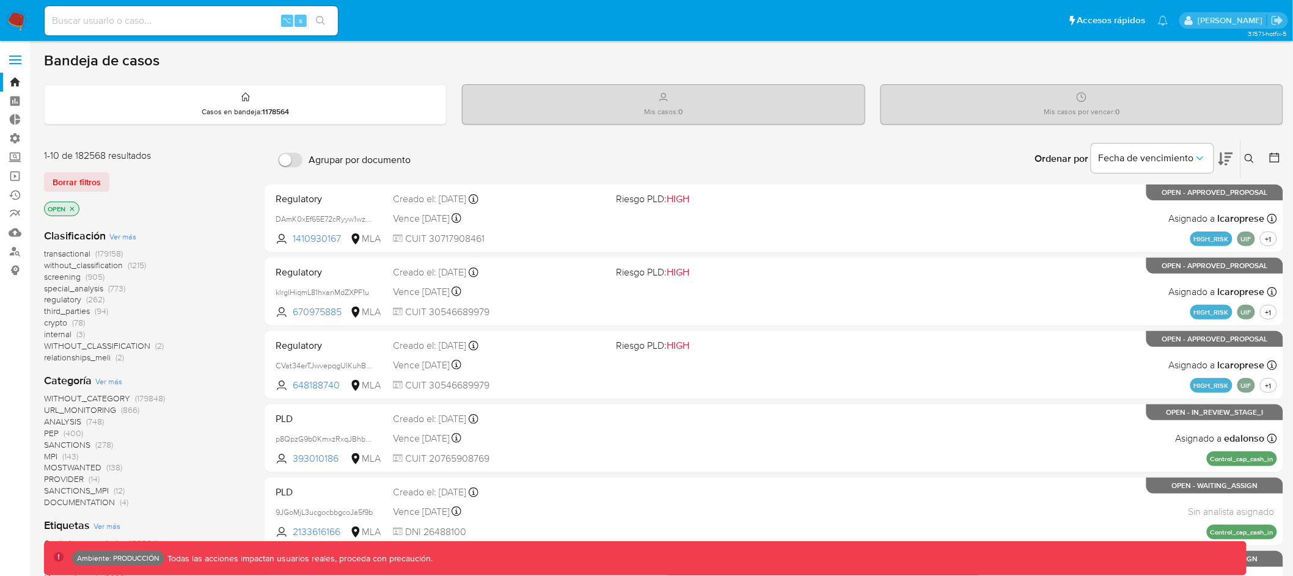
click at [74, 210] on icon "close-filter" at bounding box center [71, 208] width 7 height 7
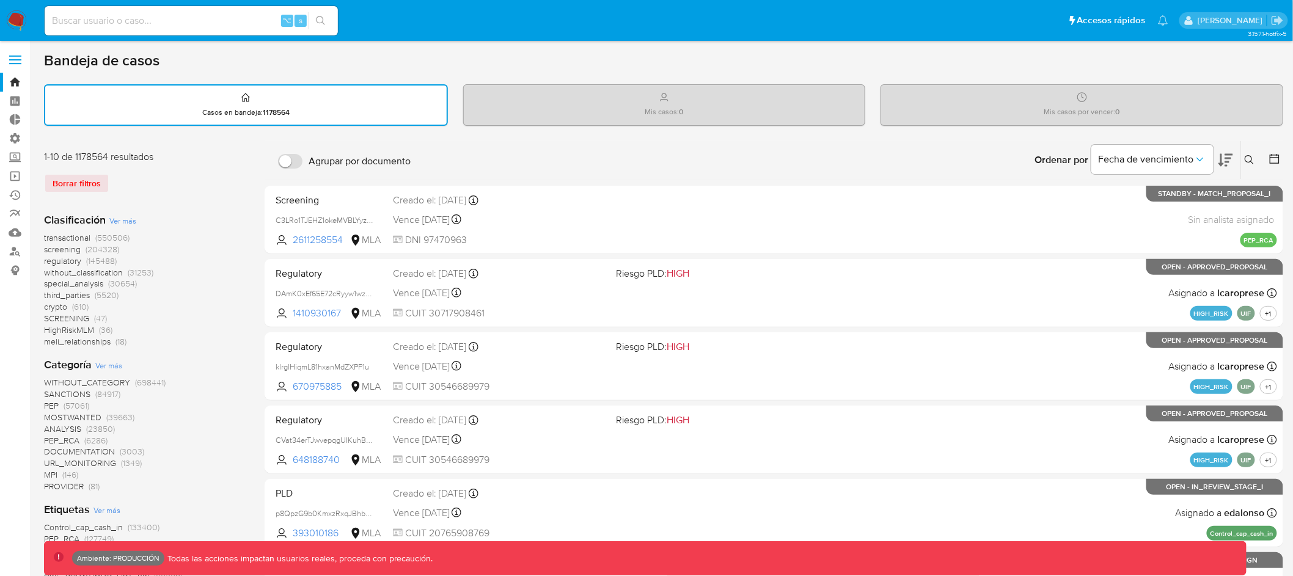
click at [73, 236] on span "transactional" at bounding box center [67, 238] width 46 height 12
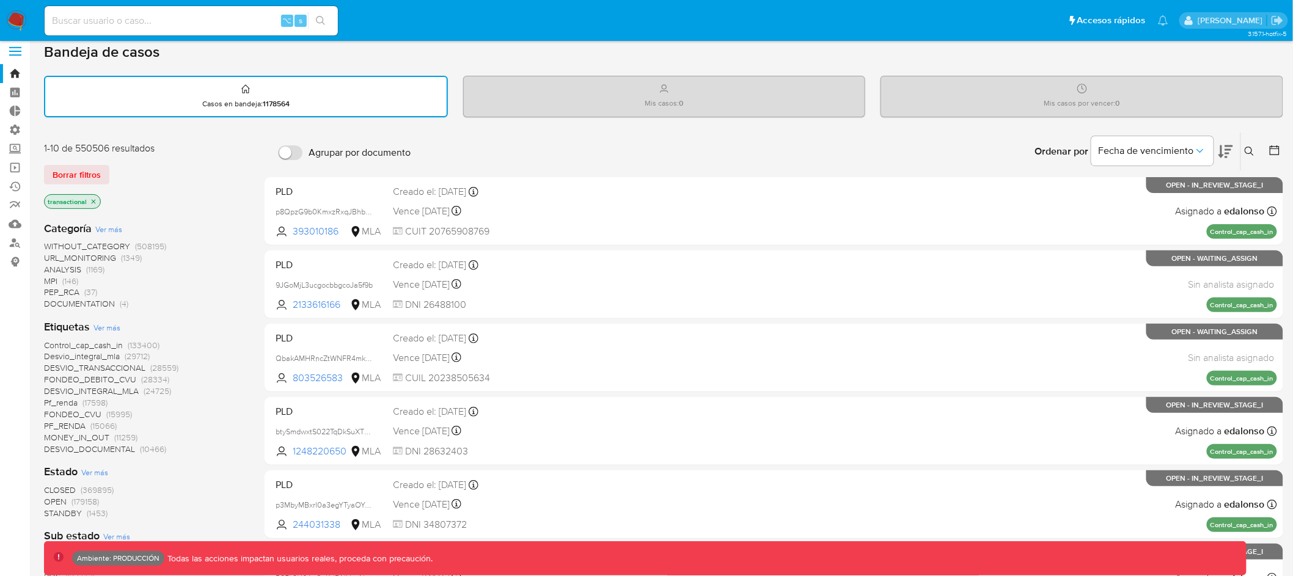
scroll to position [20, 0]
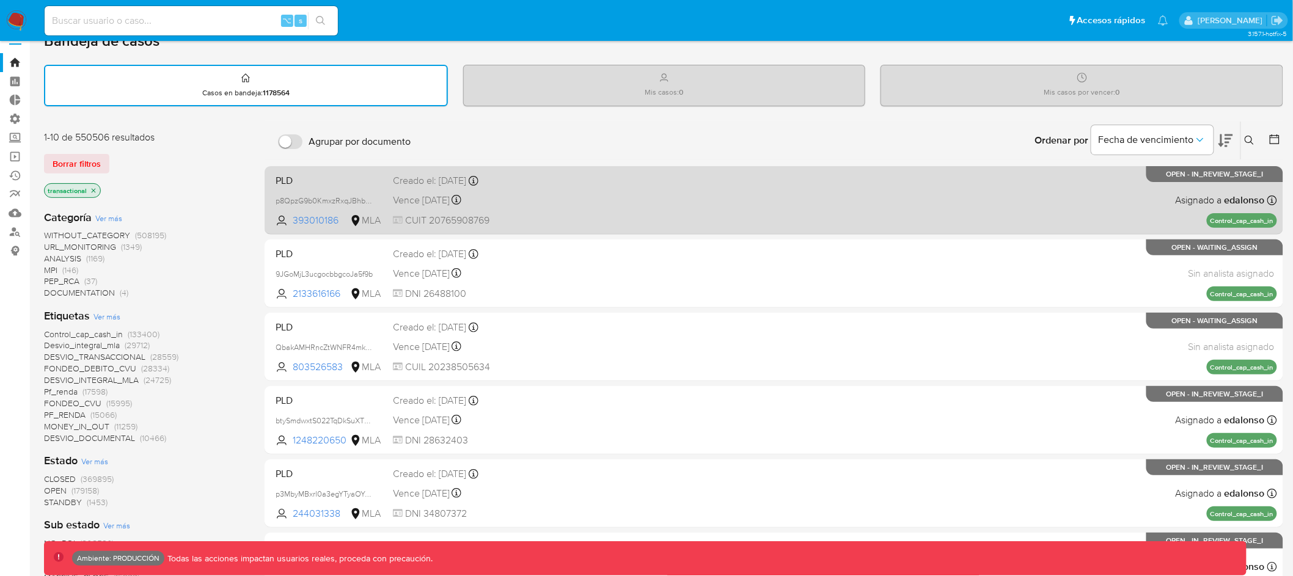
click at [606, 182] on div "Creado el: 26/06/2025 Creado el: 26/06/2025 23:26:21" at bounding box center [500, 180] width 214 height 13
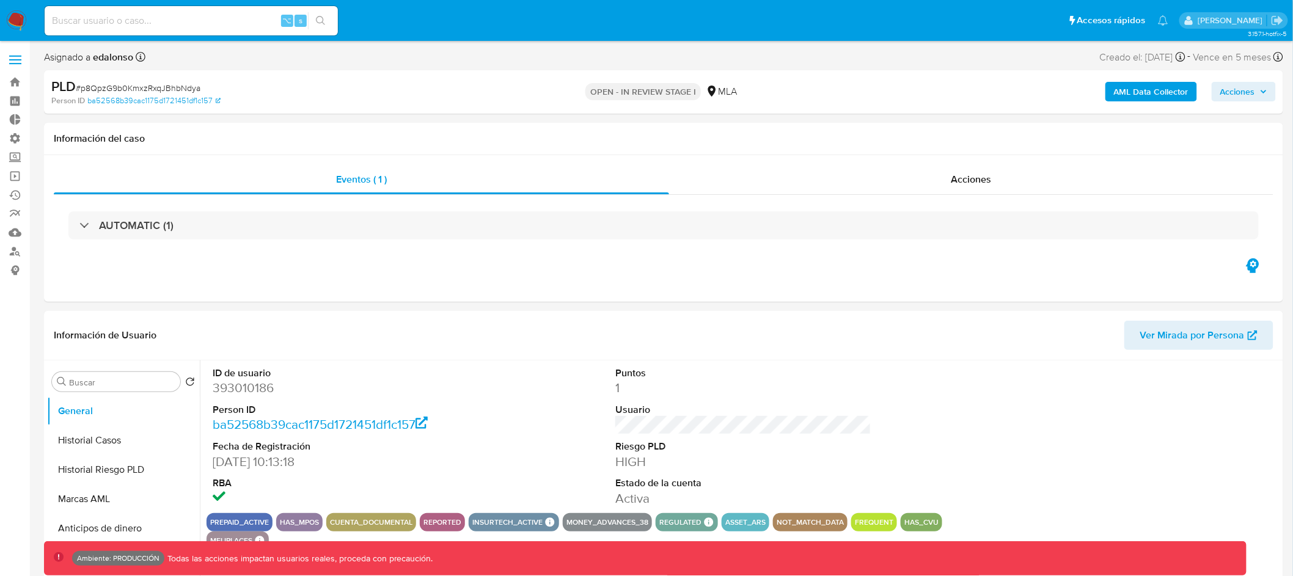
click at [1233, 96] on span "Acciones" at bounding box center [1238, 92] width 35 height 20
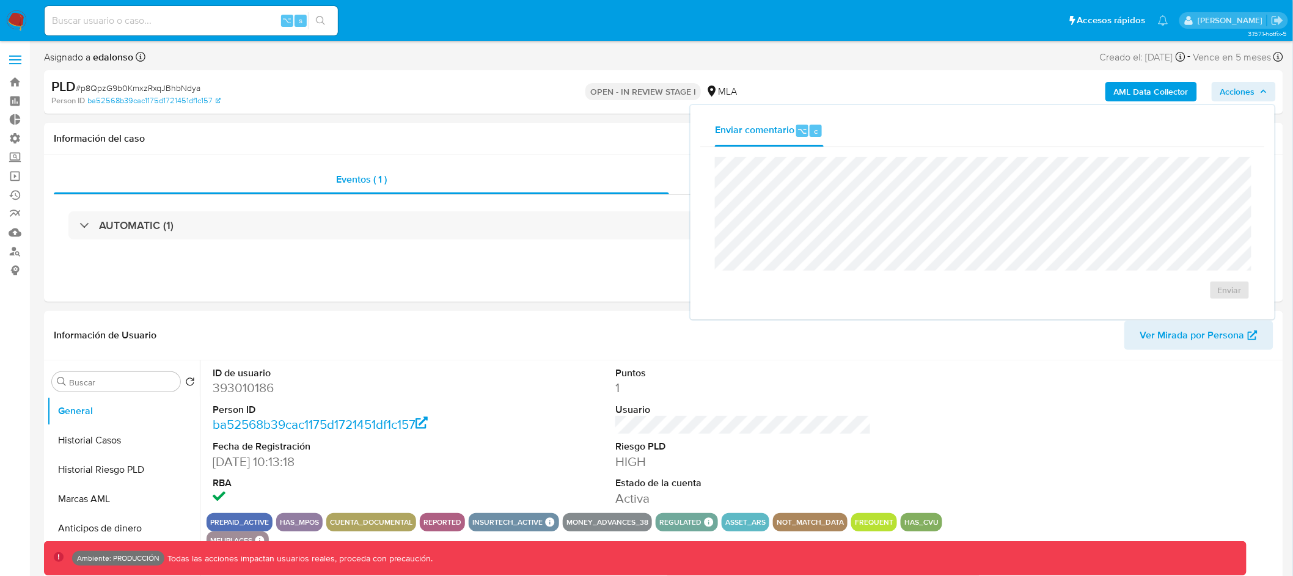
select select "10"
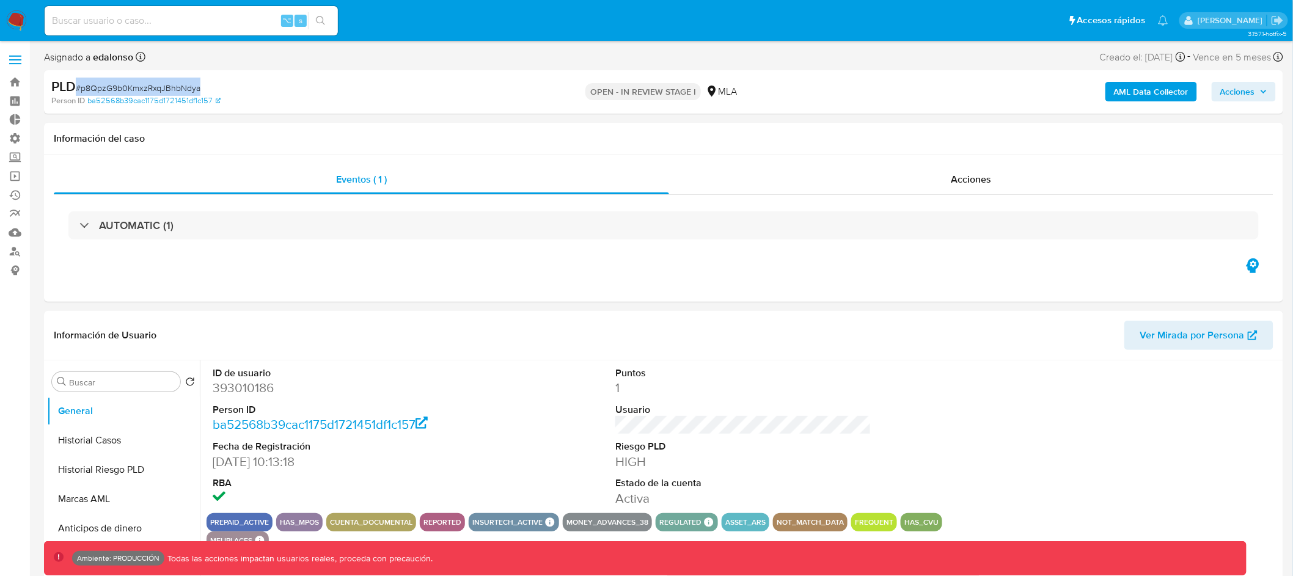
drag, startPoint x: 203, startPoint y: 86, endPoint x: 76, endPoint y: 89, distance: 126.6
click at [76, 89] on div "PLD # p8QpzG9b0KmxzRxqJBhbNdya" at bounding box center [253, 87] width 404 height 18
copy span "# p8QpzG9b0KmxzRxqJBhbNdya"
click at [1261, 97] on span "Acciones" at bounding box center [1244, 91] width 47 height 17
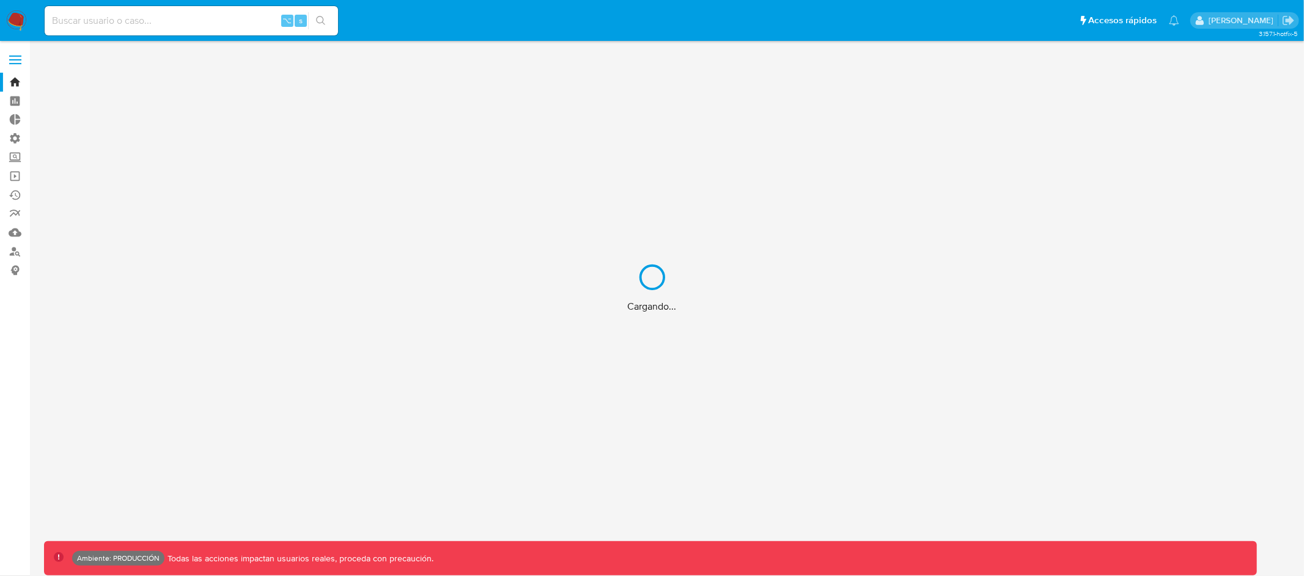
click at [223, 23] on div "Cargando..." at bounding box center [652, 288] width 1304 height 576
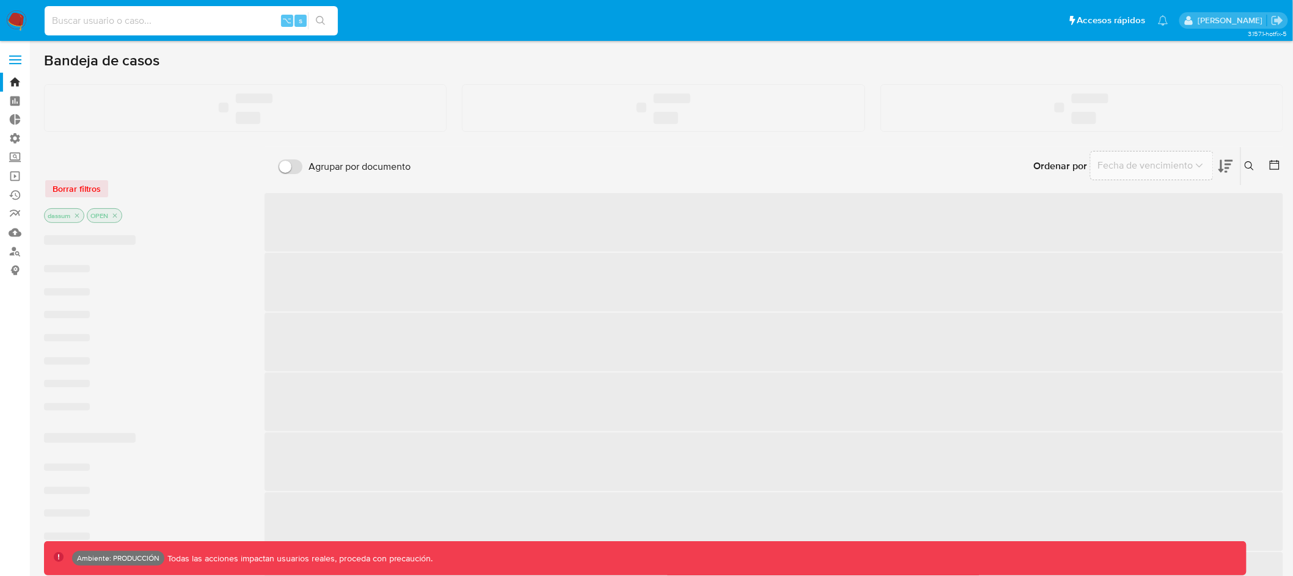
click at [223, 20] on input at bounding box center [191, 21] width 293 height 16
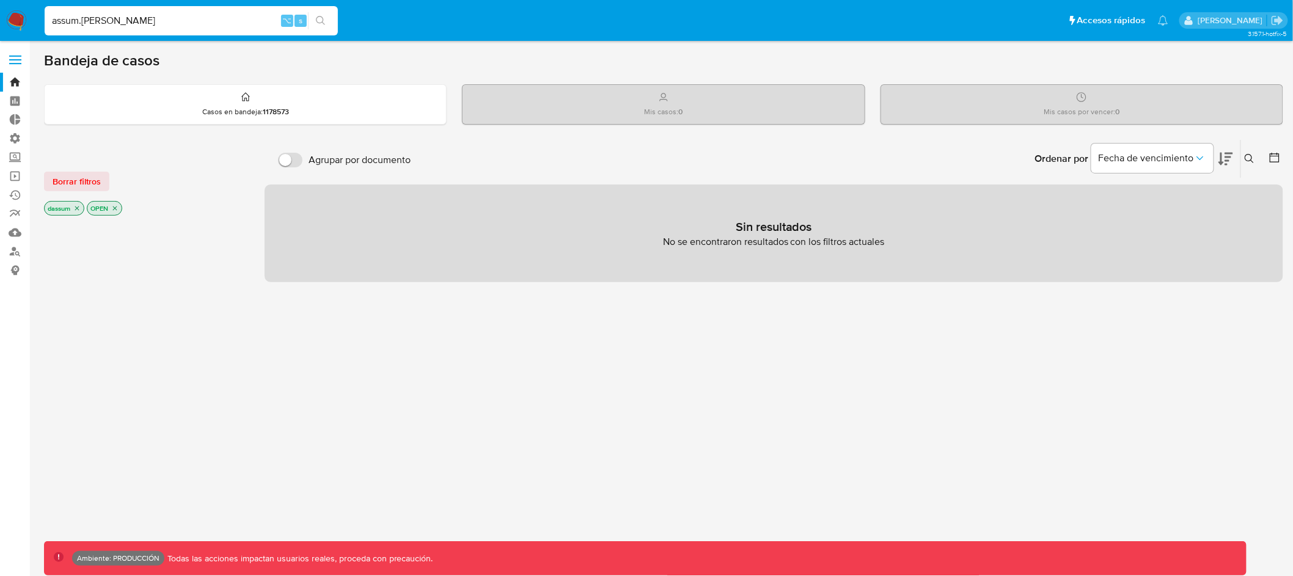
type input "assum.[PERSON_NAME]"
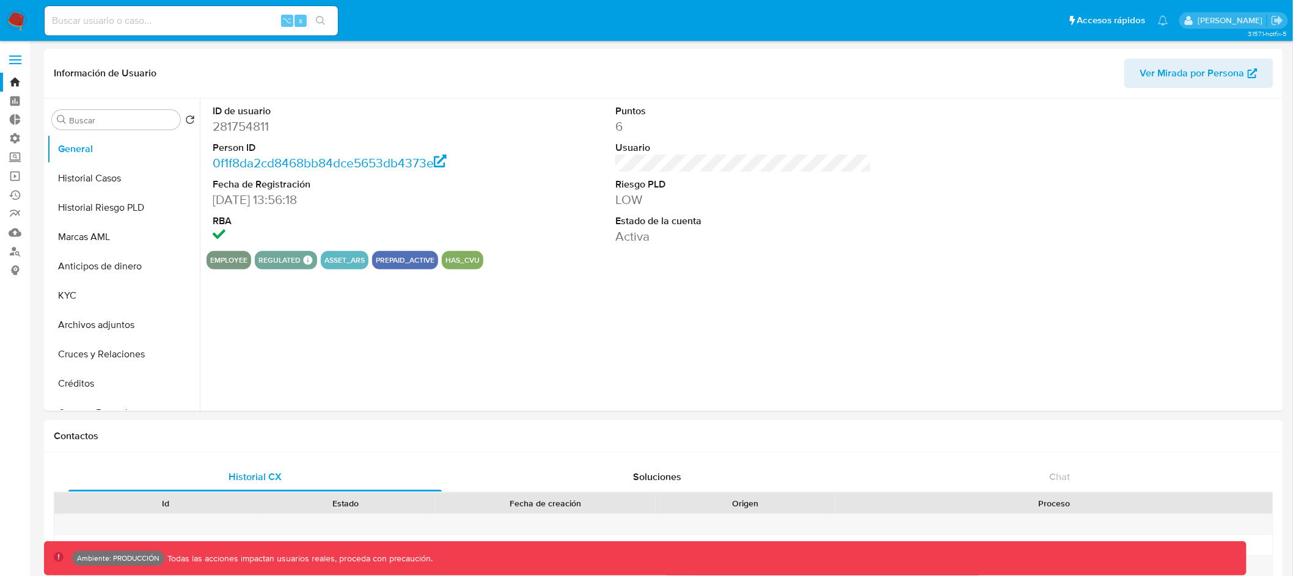
select select "10"
